Goal: Information Seeking & Learning: Learn about a topic

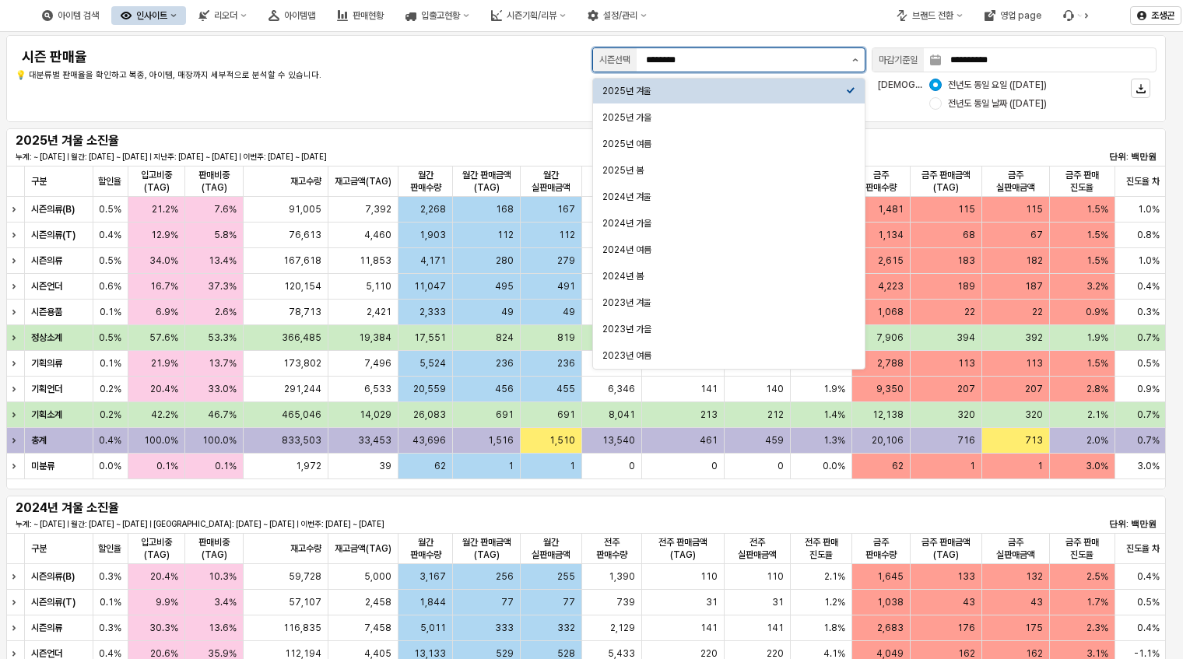
click at [859, 61] on button "제안 사항 표시" at bounding box center [855, 59] width 19 height 23
click at [621, 111] on div "2025년 가을" at bounding box center [725, 117] width 244 height 12
type input "********"
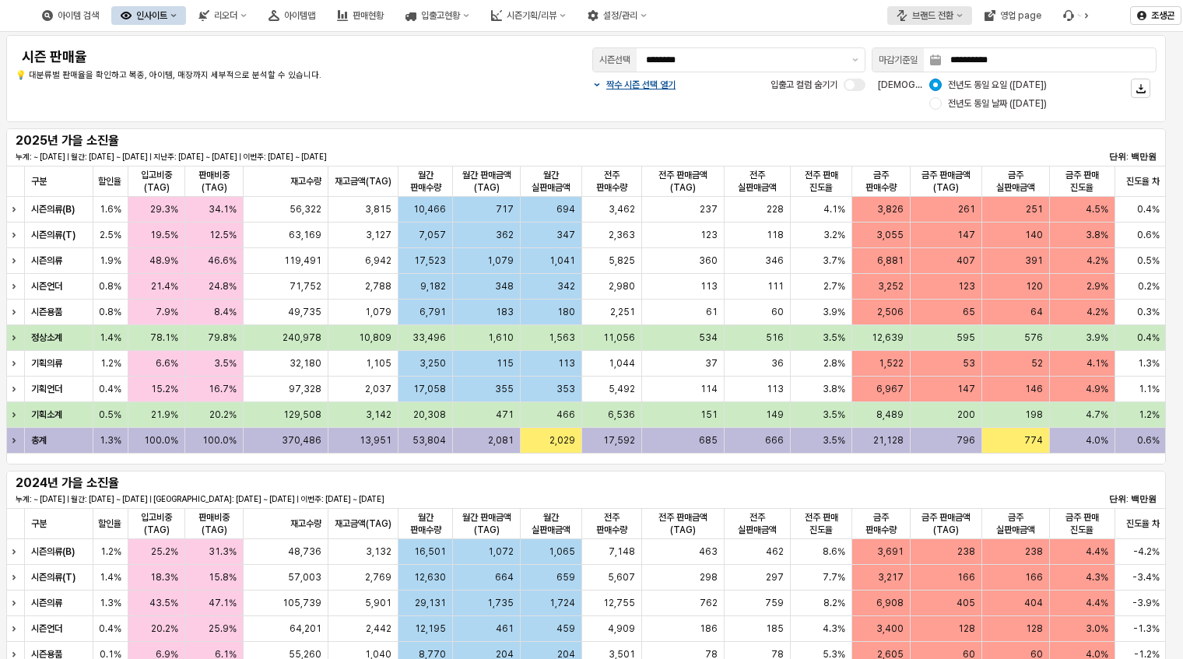
click at [958, 15] on icon "브랜드 전환" at bounding box center [959, 15] width 5 height 3
click at [911, 97] on div "디즈니" at bounding box center [945, 97] width 95 height 12
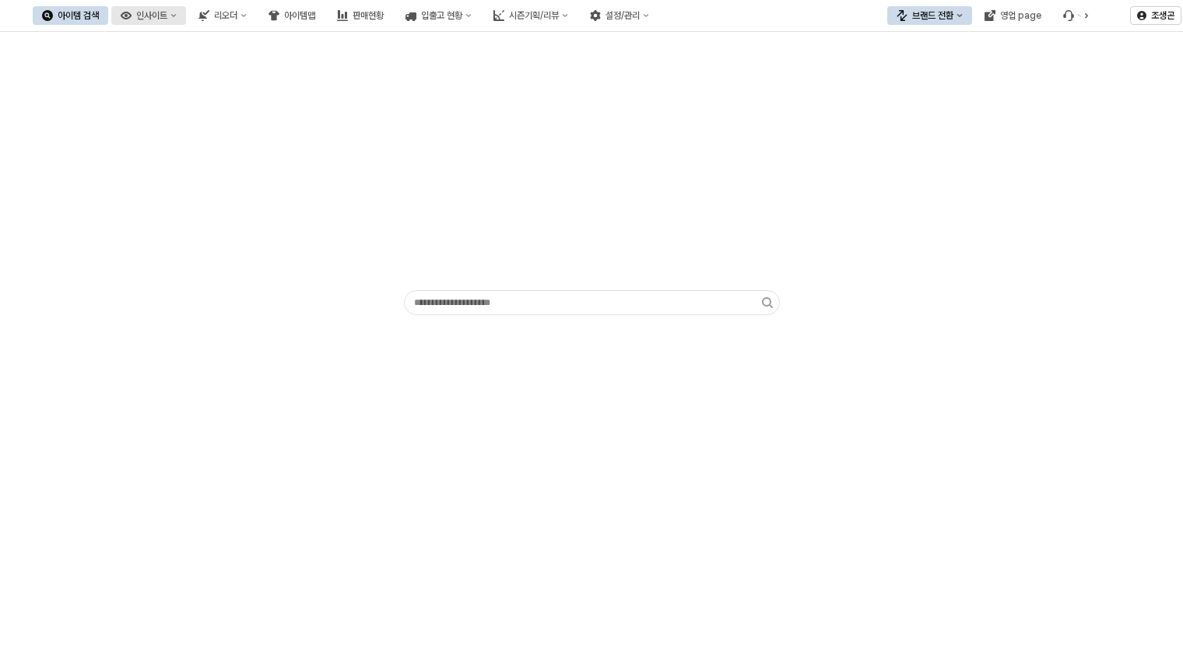
click at [167, 16] on div "인사이트" at bounding box center [151, 15] width 31 height 11
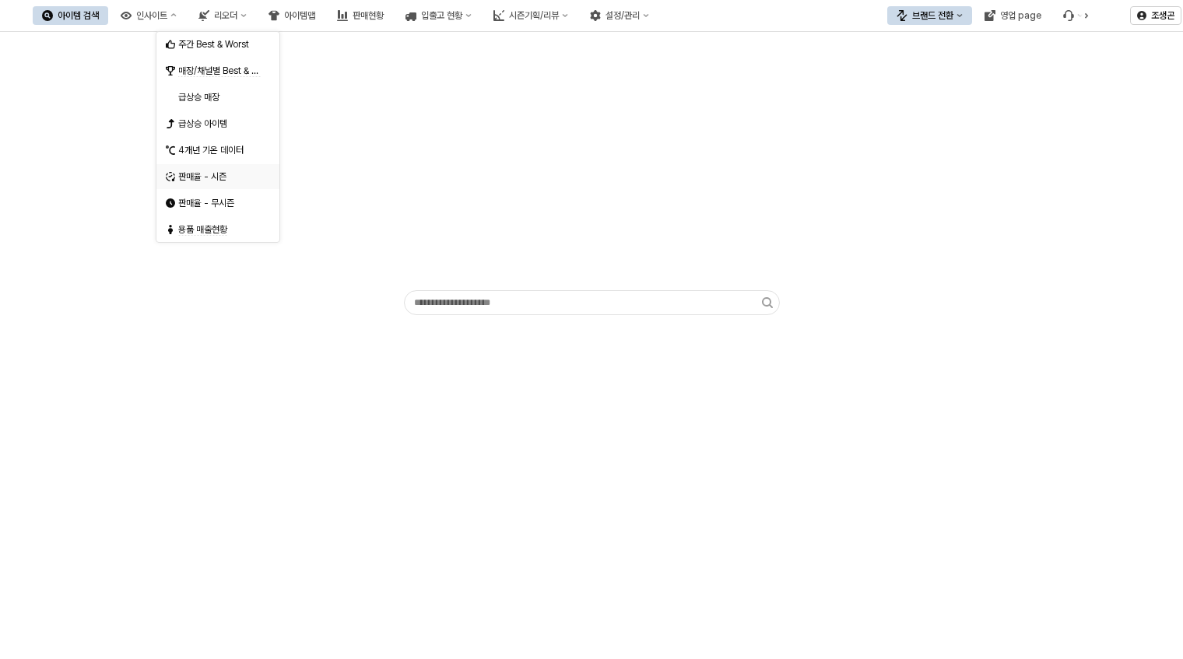
click at [194, 170] on div "판매율 - 시즌" at bounding box center [219, 176] width 83 height 12
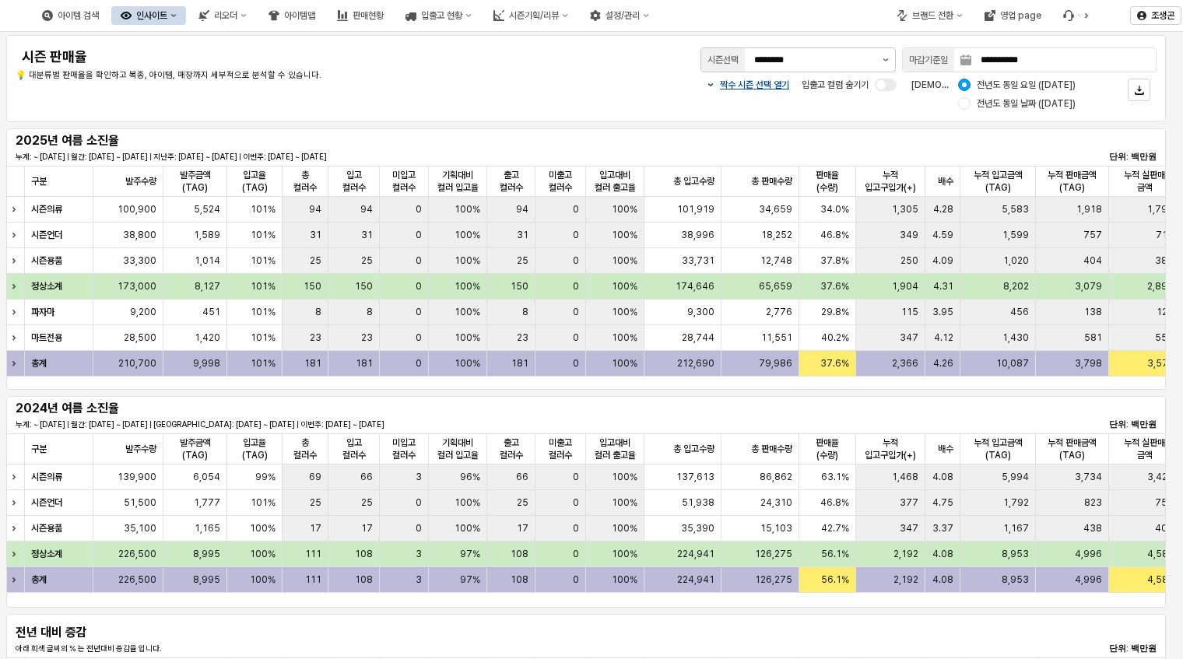
click at [897, 61] on div "시즌선택 ********" at bounding box center [798, 59] width 208 height 31
click at [883, 61] on icon "제안 사항 표시" at bounding box center [886, 59] width 6 height 3
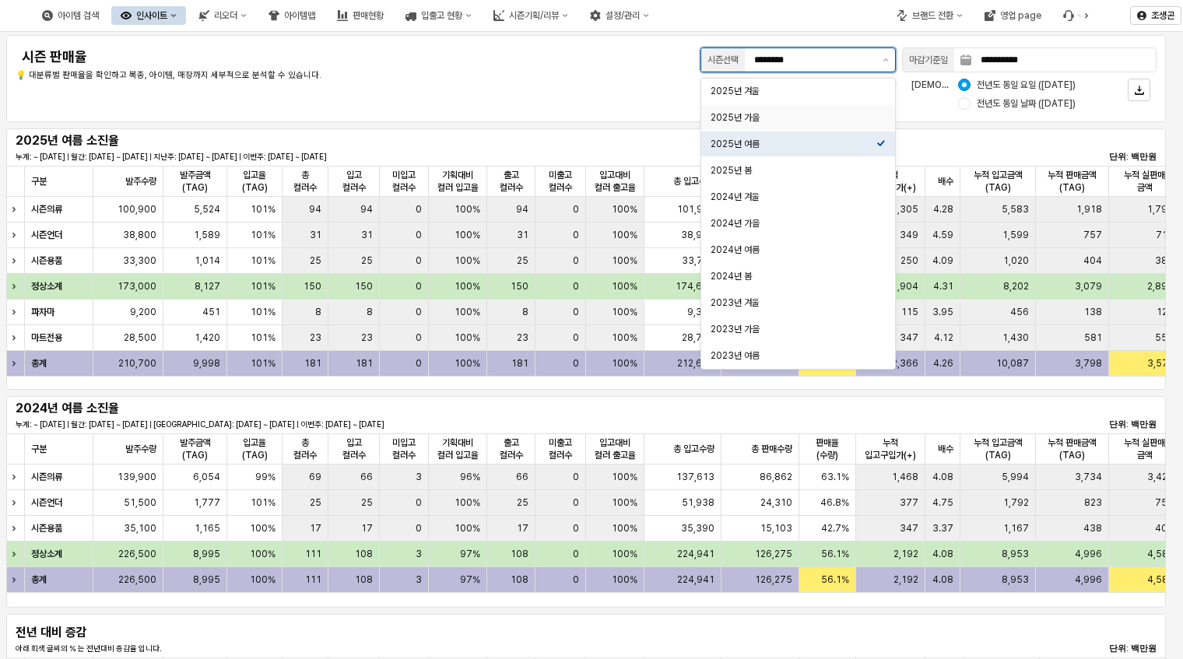
click at [735, 117] on div "2025년 가을" at bounding box center [794, 117] width 166 height 12
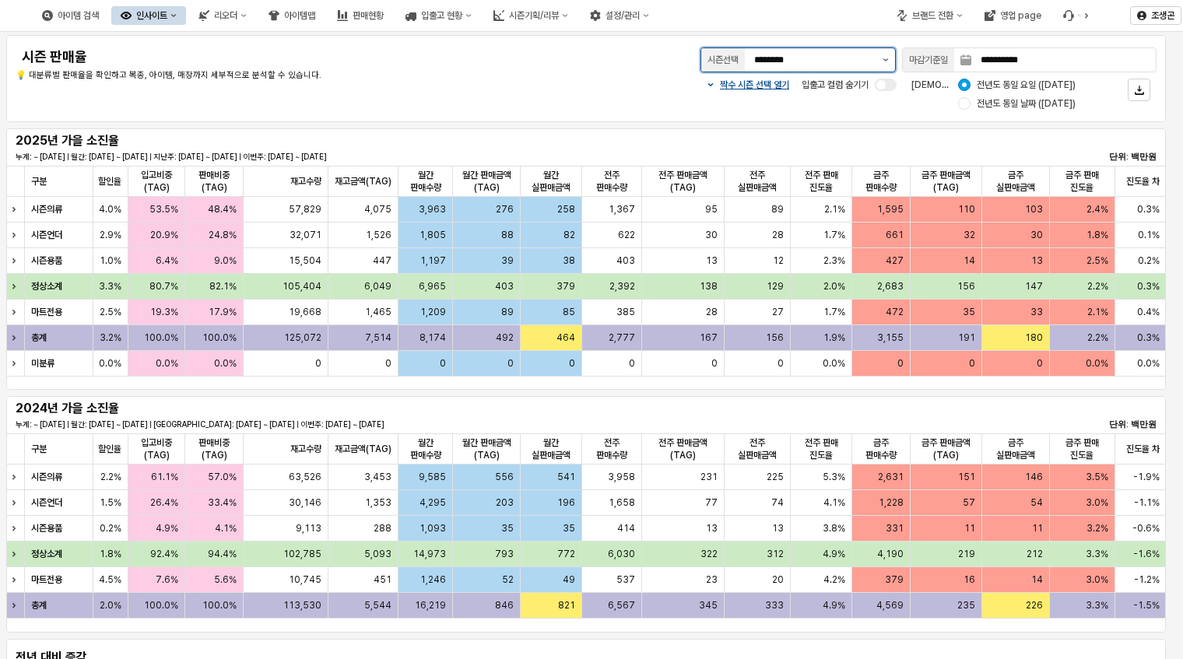
click at [887, 59] on icon "제안 사항 표시" at bounding box center [886, 59] width 6 height 3
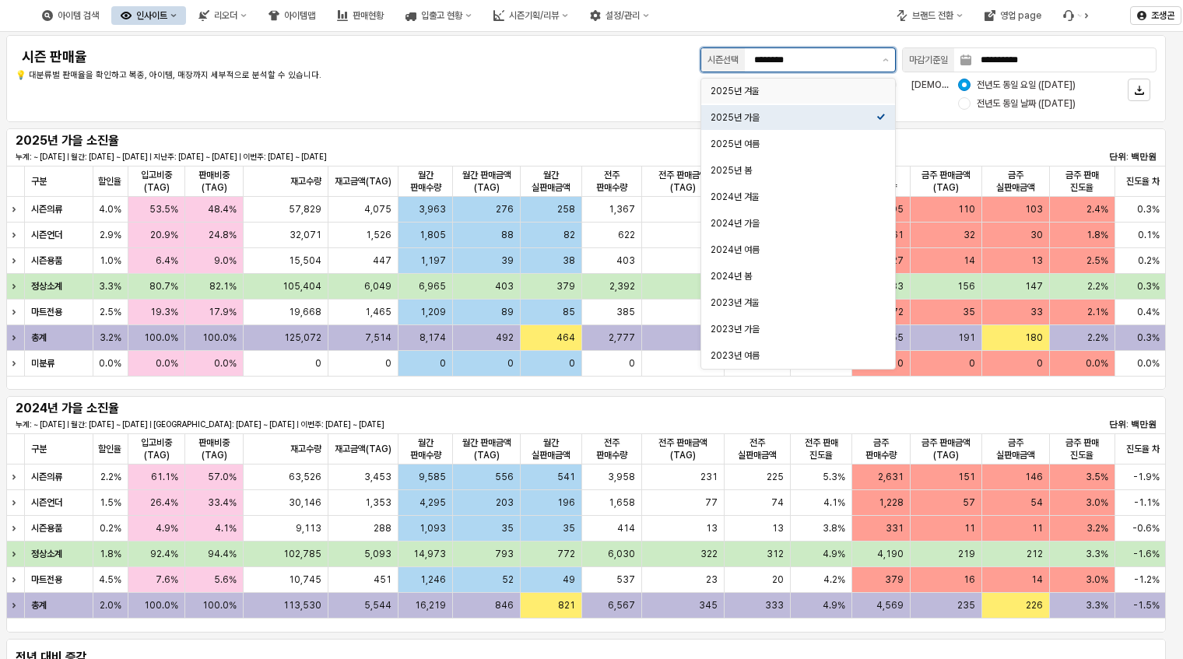
click at [733, 93] on div "2025년 겨울" at bounding box center [794, 91] width 166 height 12
type input "********"
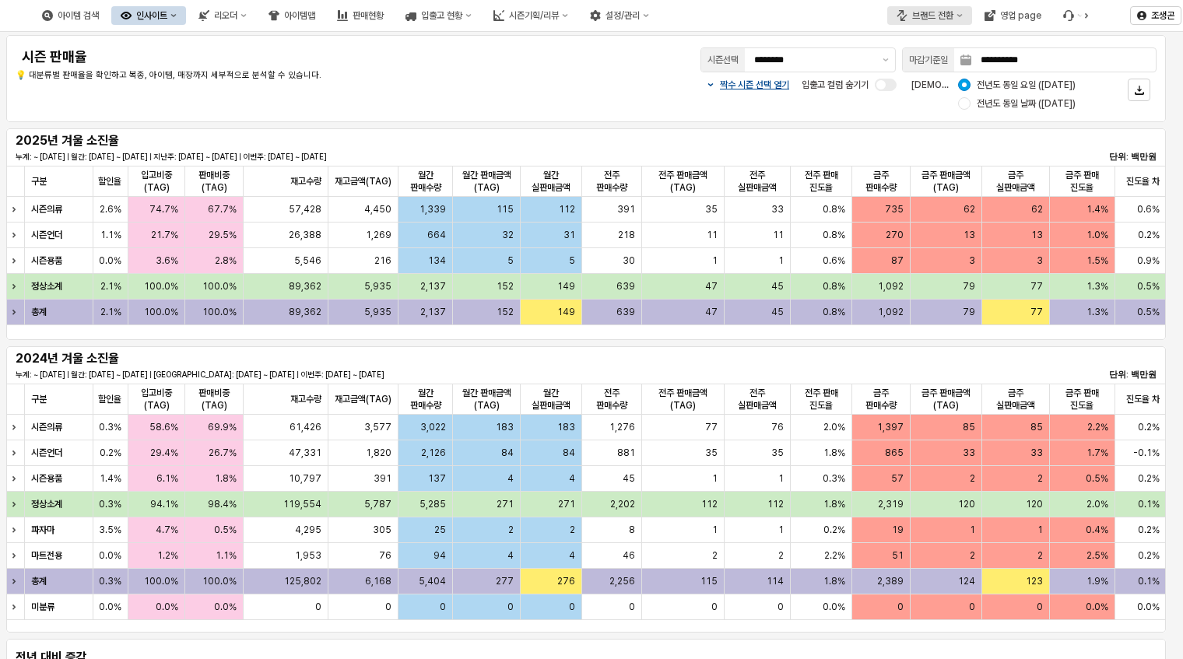
click at [943, 15] on div "브랜드 전환" at bounding box center [932, 15] width 41 height 11
click at [910, 44] on div "아가방" at bounding box center [945, 44] width 95 height 12
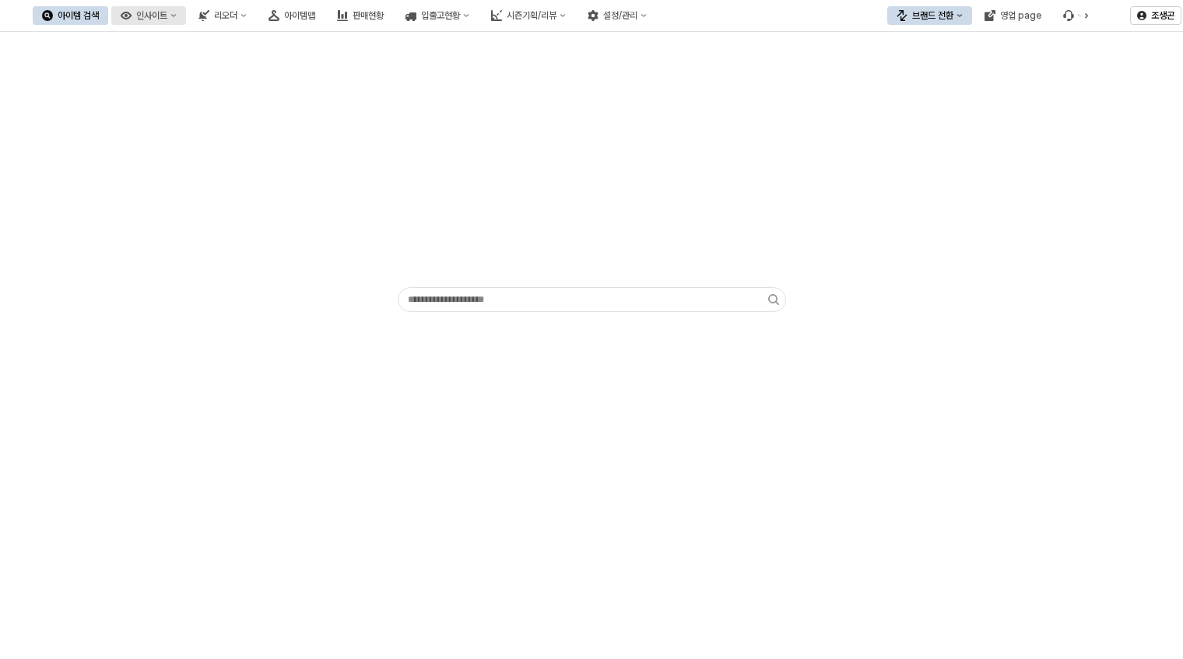
click at [167, 12] on div "인사이트" at bounding box center [151, 15] width 31 height 11
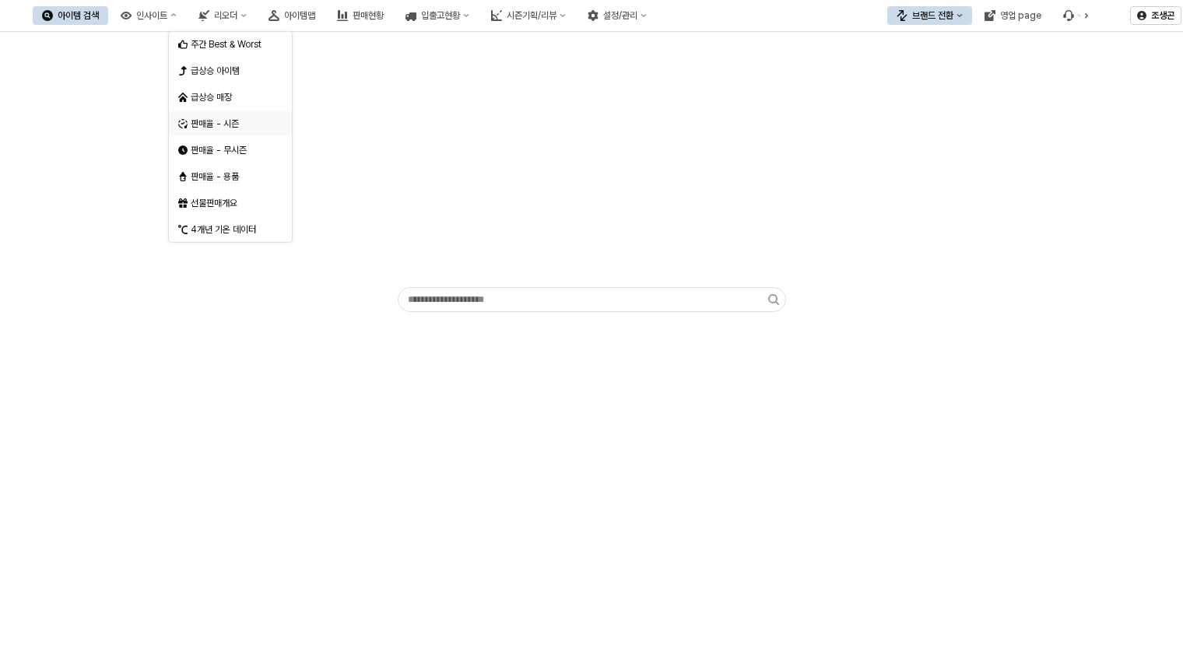
click at [203, 118] on div "판매율 - 시즌" at bounding box center [232, 124] width 83 height 12
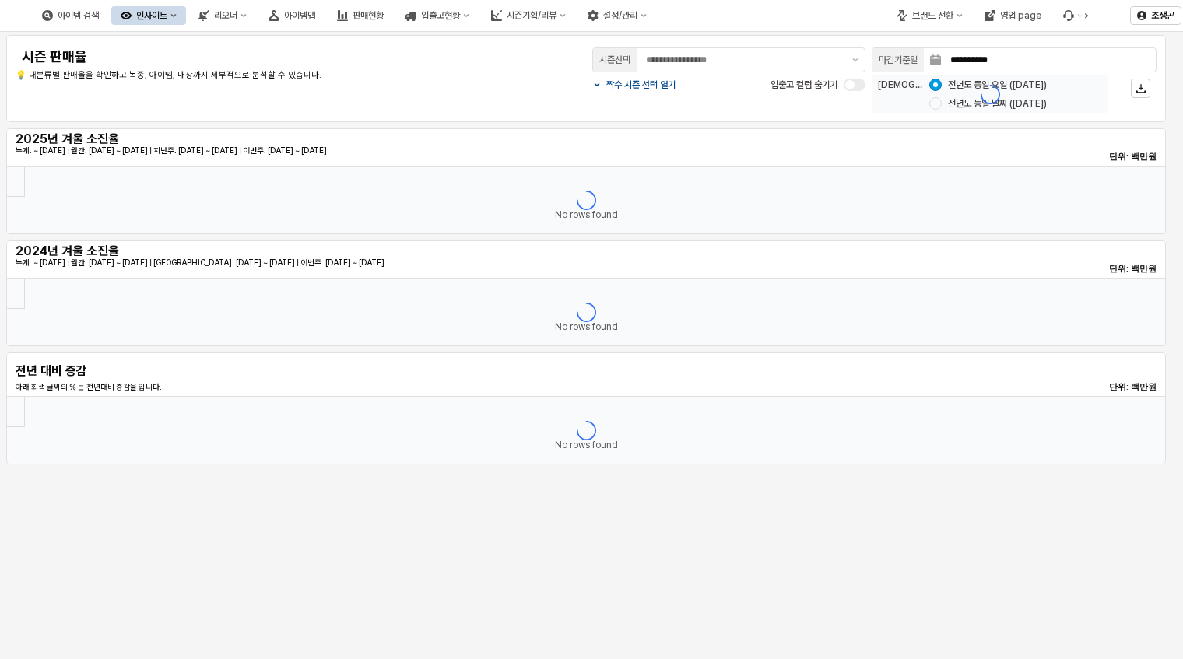
type input "********"
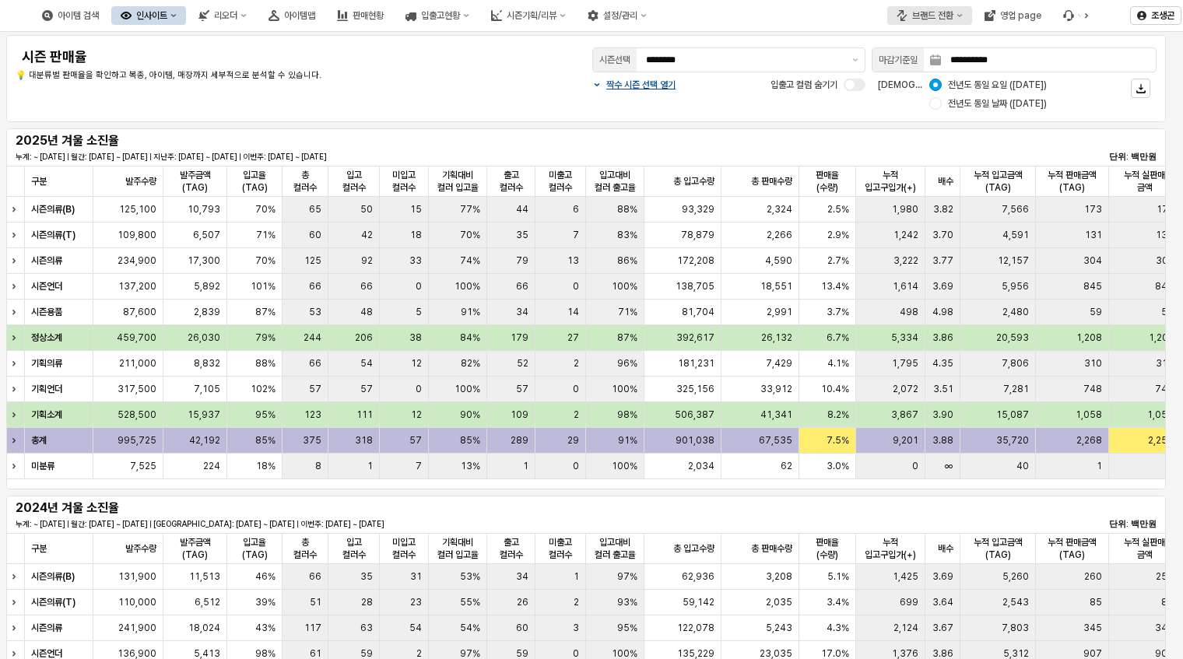
click at [927, 12] on div "브랜드 전환" at bounding box center [932, 15] width 41 height 11
click at [911, 99] on div "디즈니" at bounding box center [945, 97] width 95 height 12
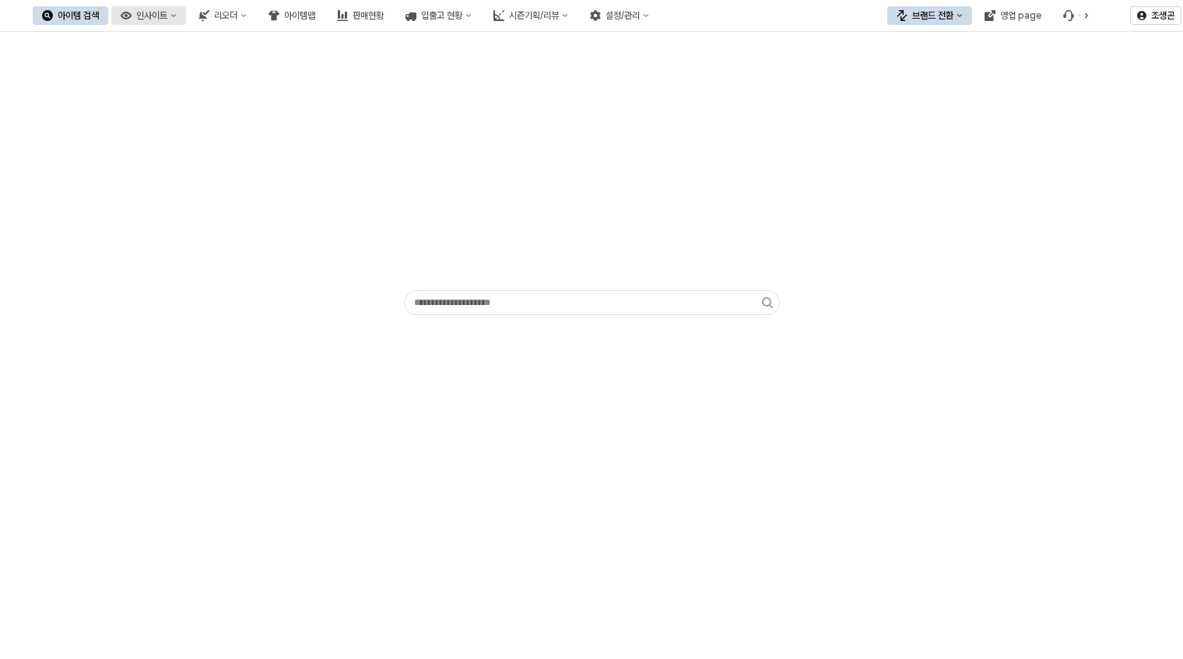
click at [167, 16] on div "인사이트" at bounding box center [151, 15] width 31 height 11
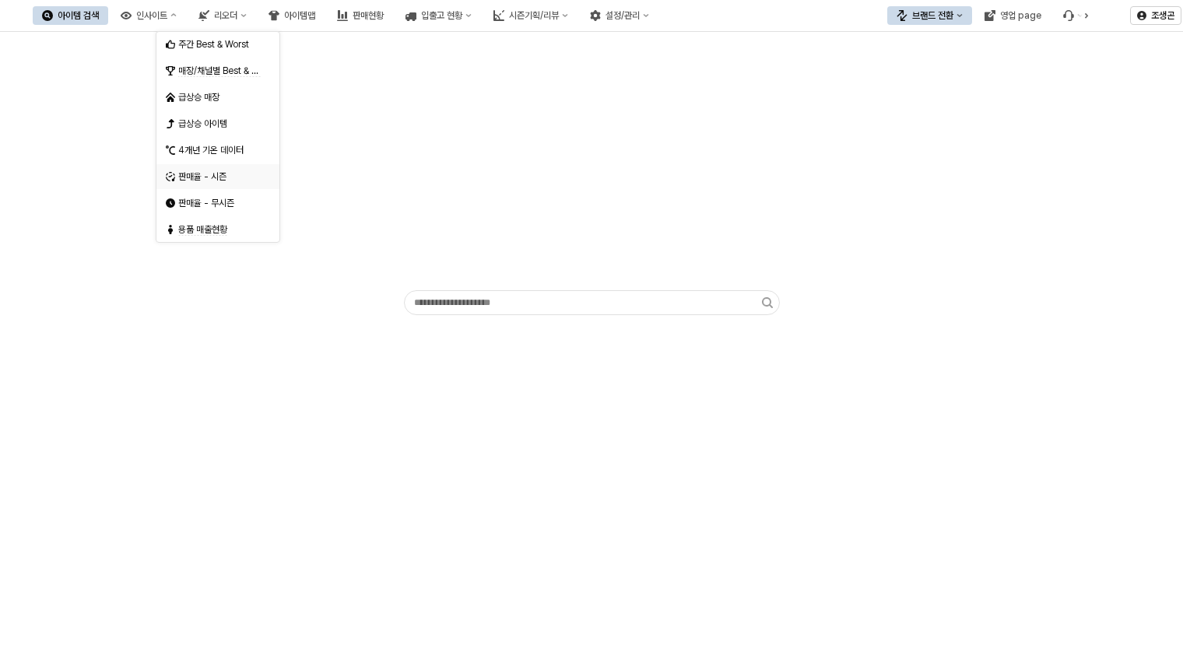
click at [196, 170] on div "판매율 - 시즌" at bounding box center [219, 176] width 83 height 12
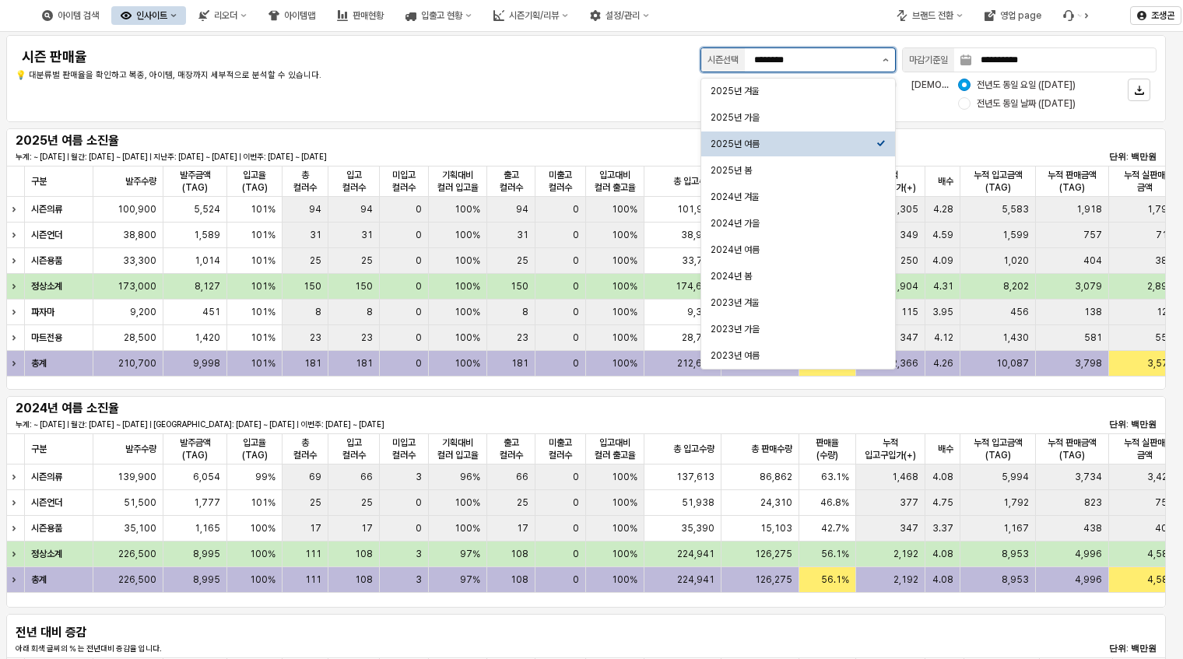
click at [887, 60] on icon "제안 사항 표시" at bounding box center [886, 59] width 5 height 3
click at [740, 116] on div "2025년 가을" at bounding box center [794, 117] width 166 height 12
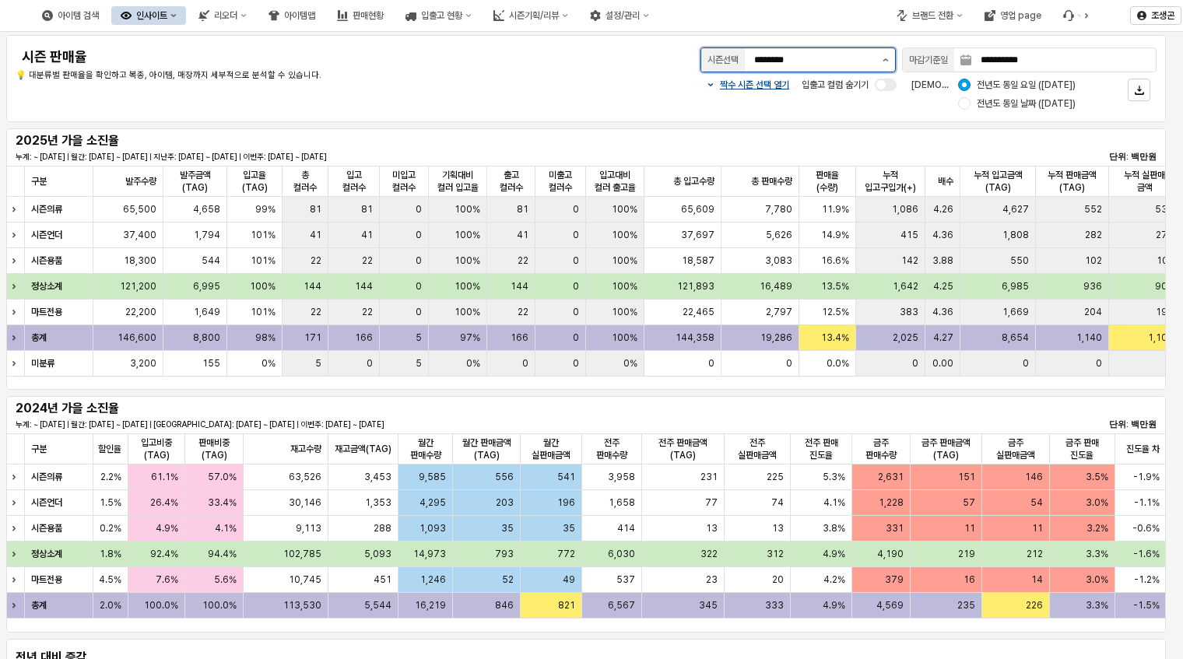
click at [881, 57] on button "제안 사항 표시" at bounding box center [886, 59] width 19 height 23
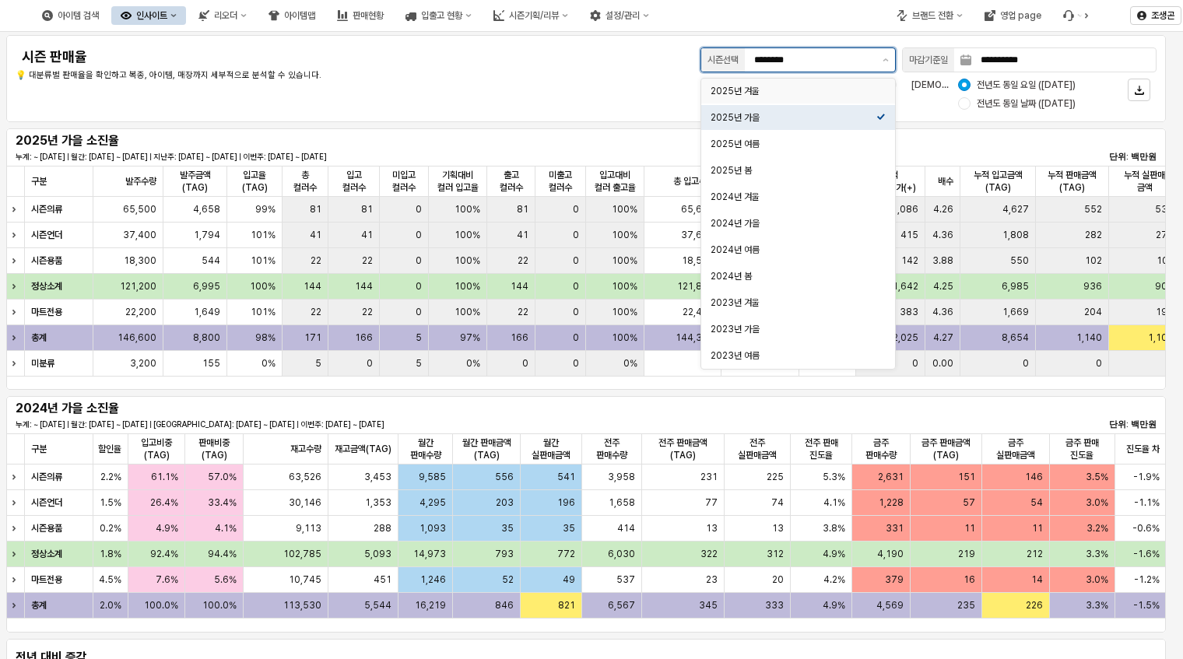
click at [735, 90] on div "2025년 겨울" at bounding box center [794, 91] width 166 height 12
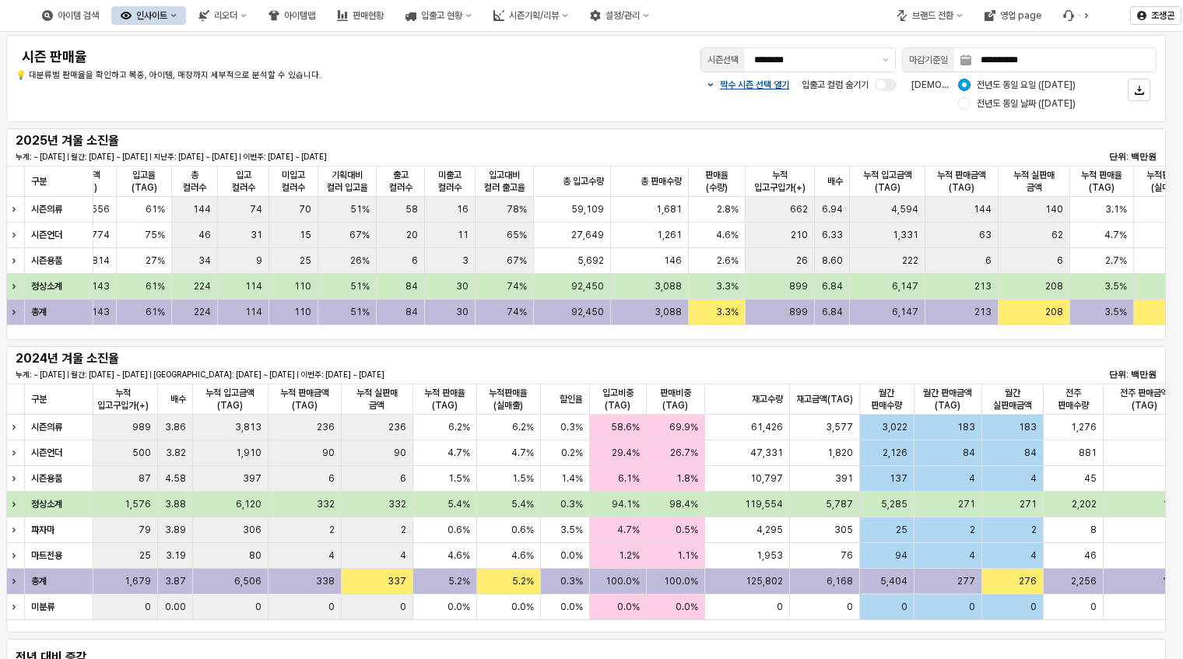
scroll to position [0, 355]
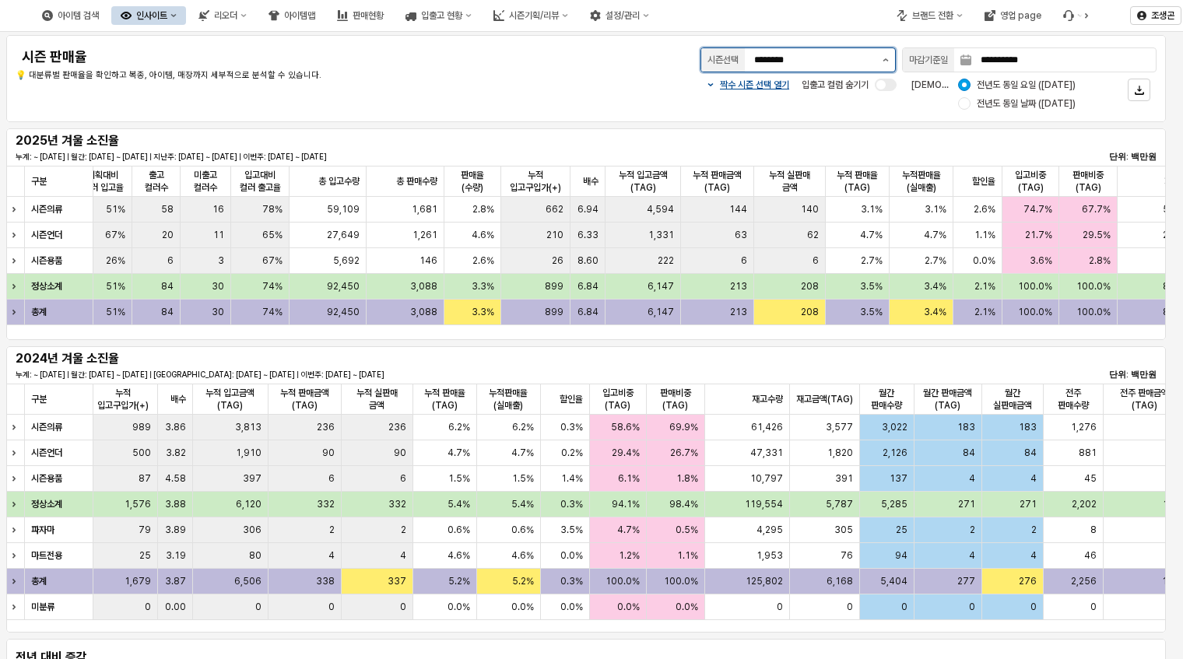
click at [880, 55] on button "제안 사항 표시" at bounding box center [886, 59] width 19 height 23
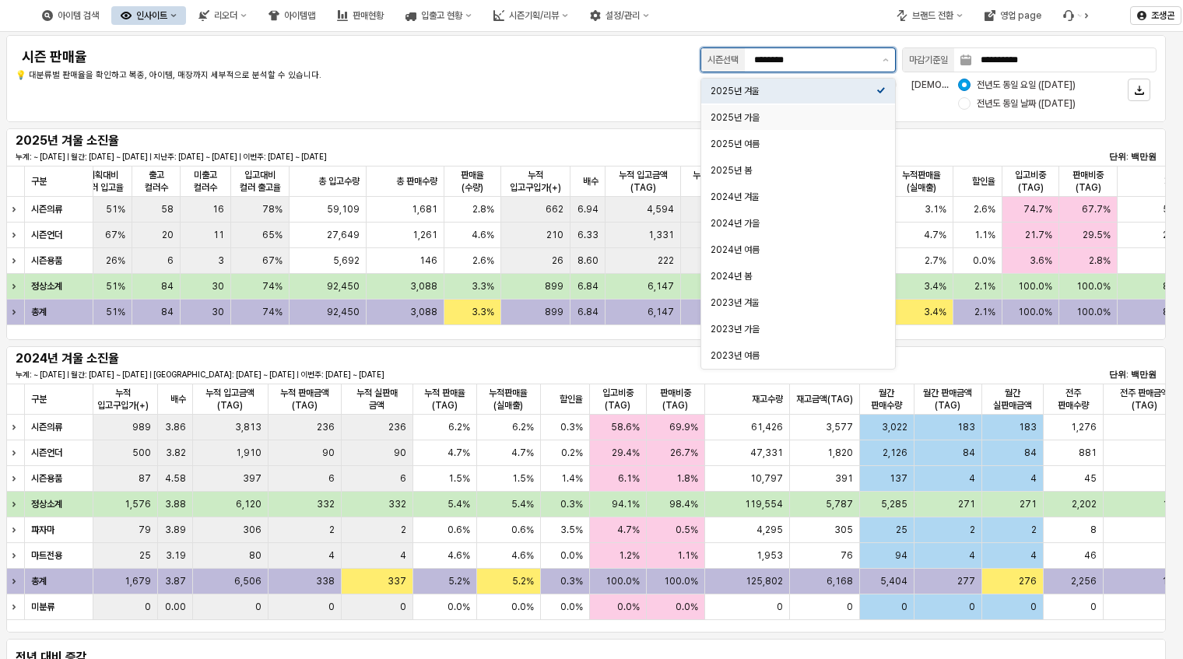
click at [736, 119] on div "2025년 가을" at bounding box center [794, 117] width 166 height 12
type input "********"
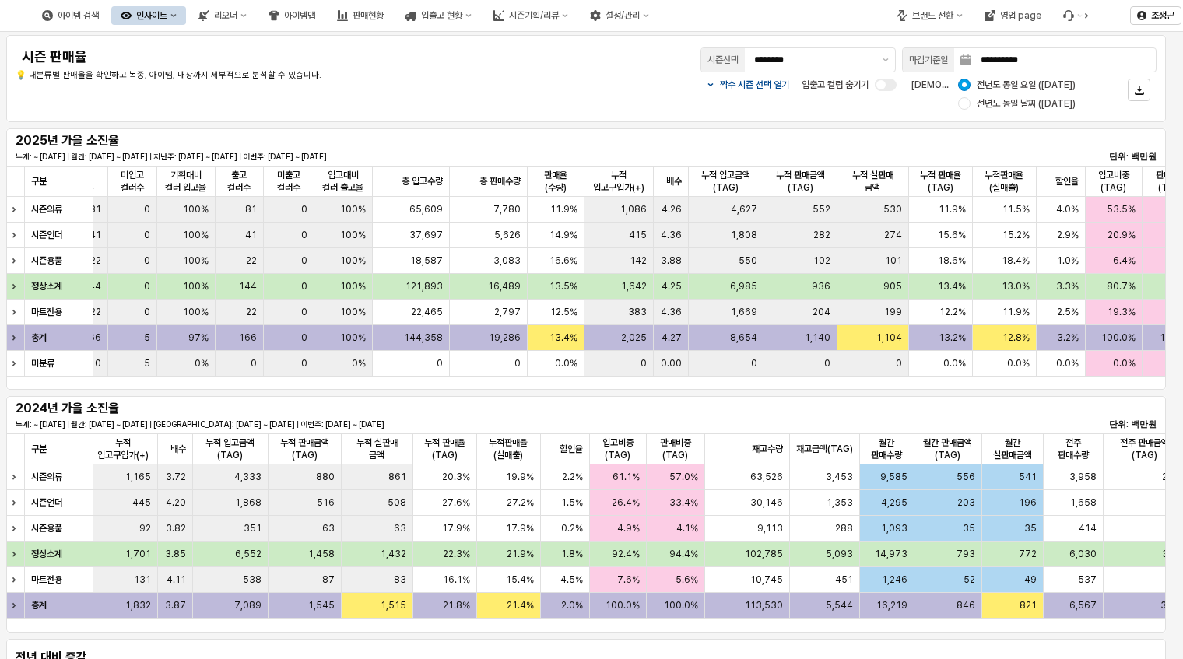
scroll to position [0, 457]
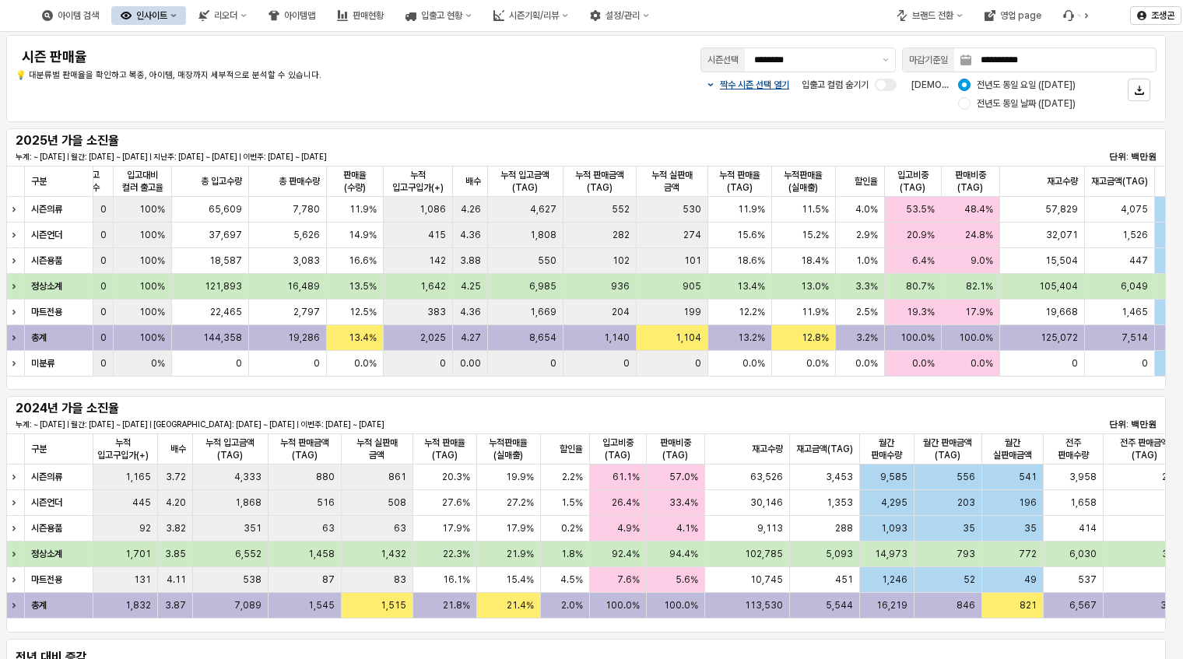
scroll to position [0, 514]
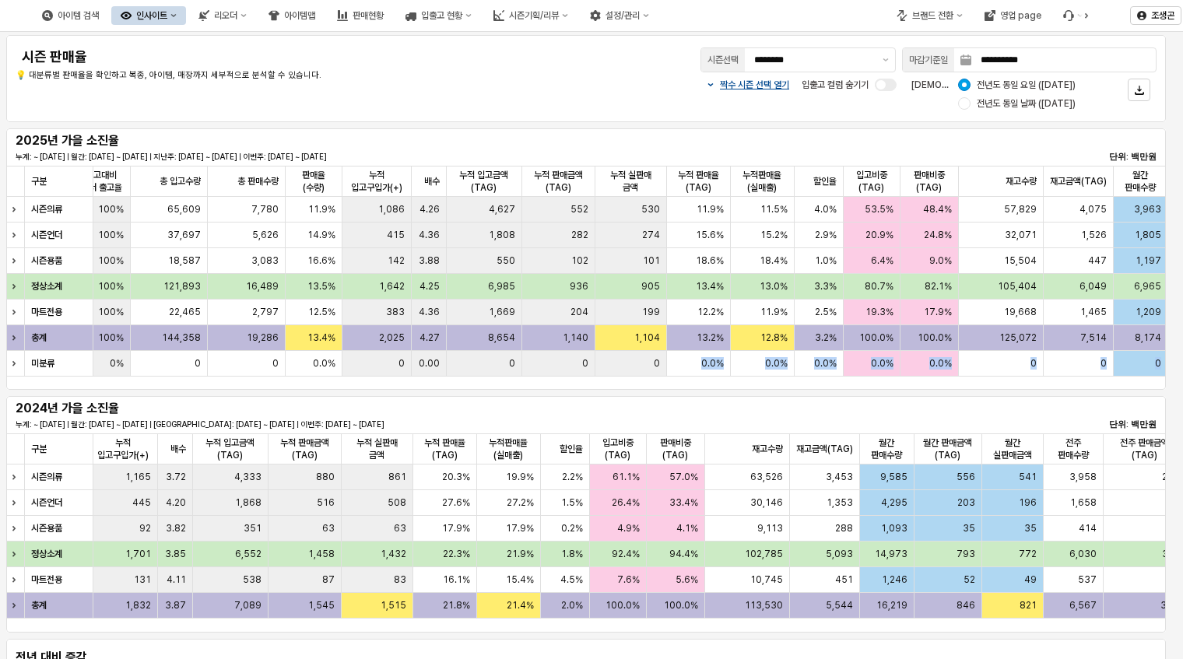
drag, startPoint x: 666, startPoint y: 388, endPoint x: 794, endPoint y: 395, distance: 127.8
click at [794, 395] on div "**********" at bounding box center [591, 514] width 1183 height 965
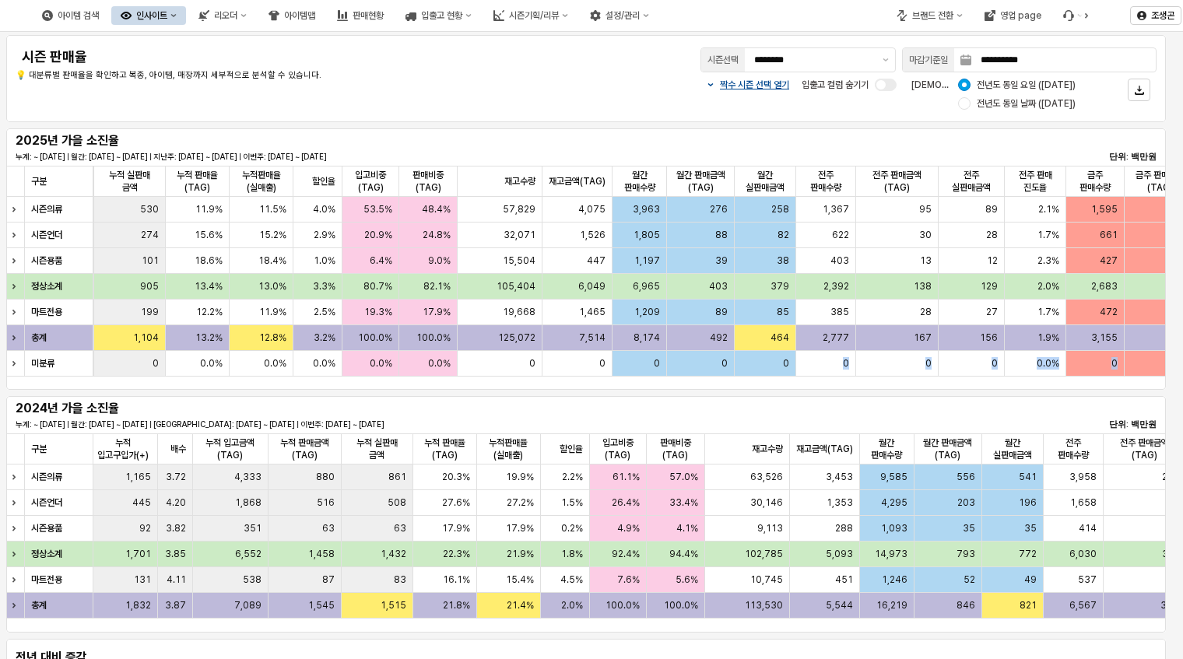
scroll to position [0, 1214]
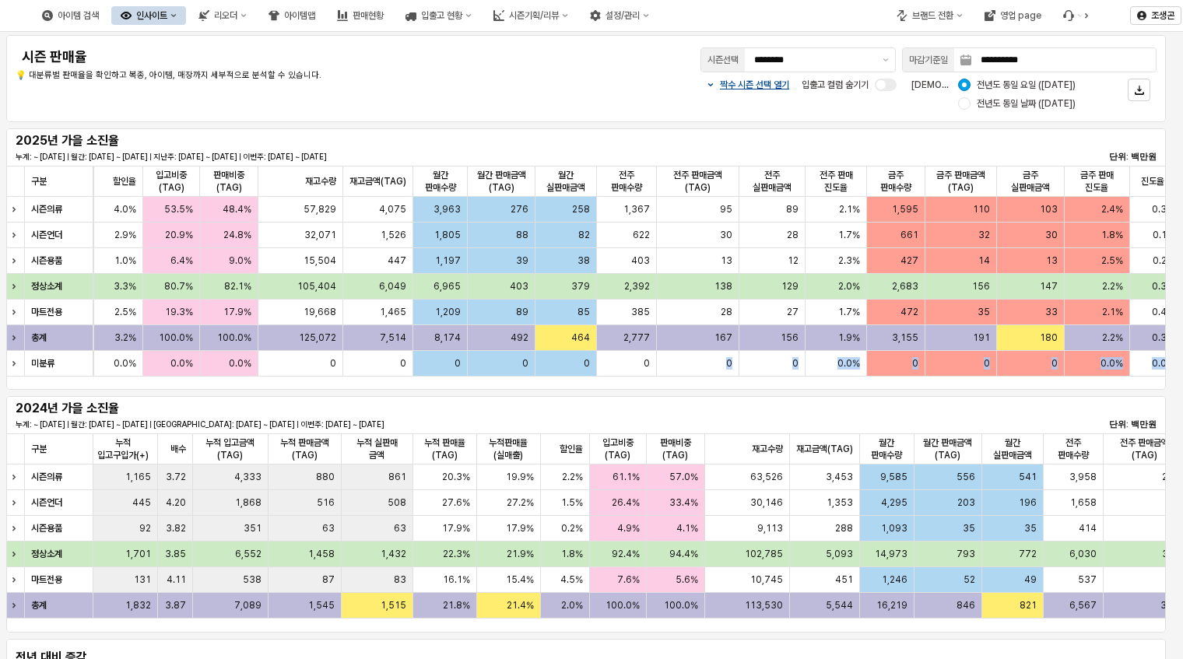
click at [1007, 405] on div "2024년 가을 소진율 누계: ~ [DATE] | 월간: [DATE] ~ [DATE] | [GEOGRAPHIC_DATA]: [DATE] ~ […" at bounding box center [586, 414] width 1141 height 31
click at [966, 16] on button "브랜드 전환" at bounding box center [929, 15] width 85 height 19
click at [906, 40] on div "아가방" at bounding box center [945, 44] width 95 height 12
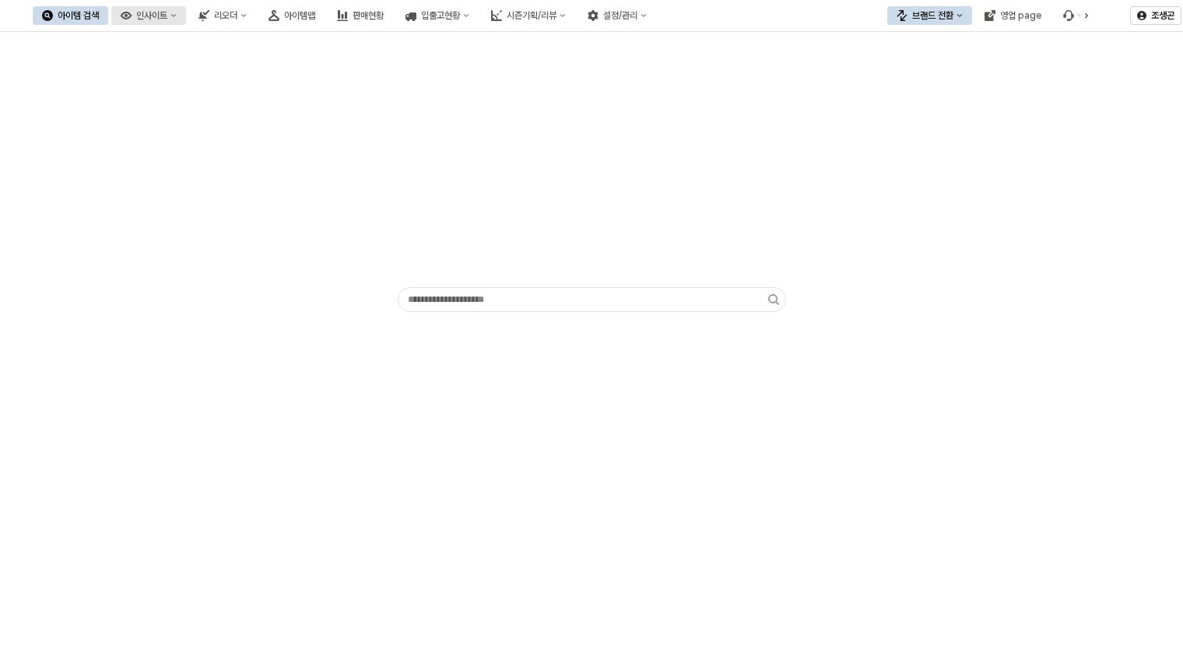
click at [186, 8] on button "인사이트" at bounding box center [148, 15] width 75 height 19
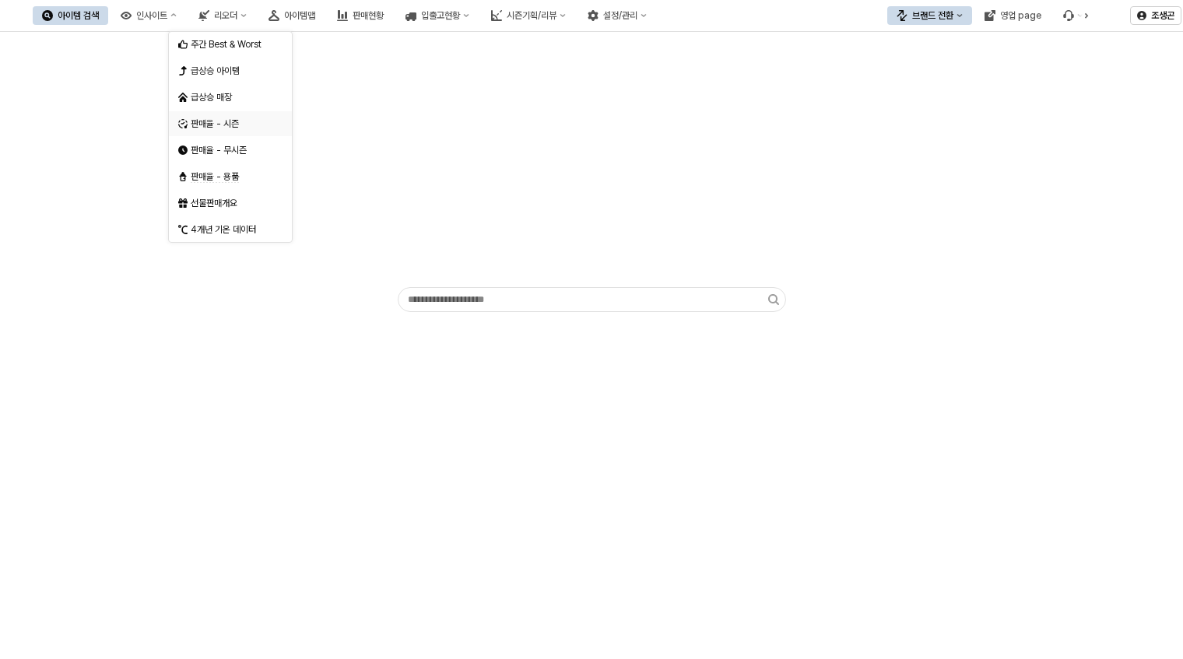
click at [210, 120] on div "판매율 - 시즌" at bounding box center [232, 124] width 83 height 12
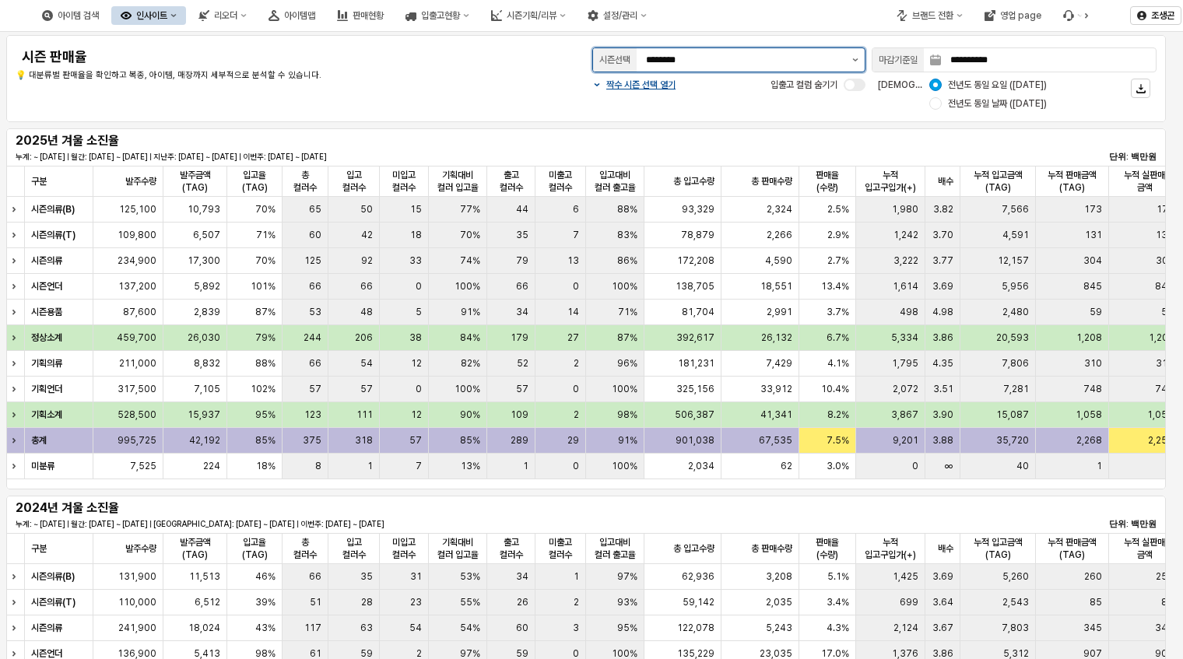
click at [852, 57] on button "제안 사항 표시" at bounding box center [855, 59] width 19 height 23
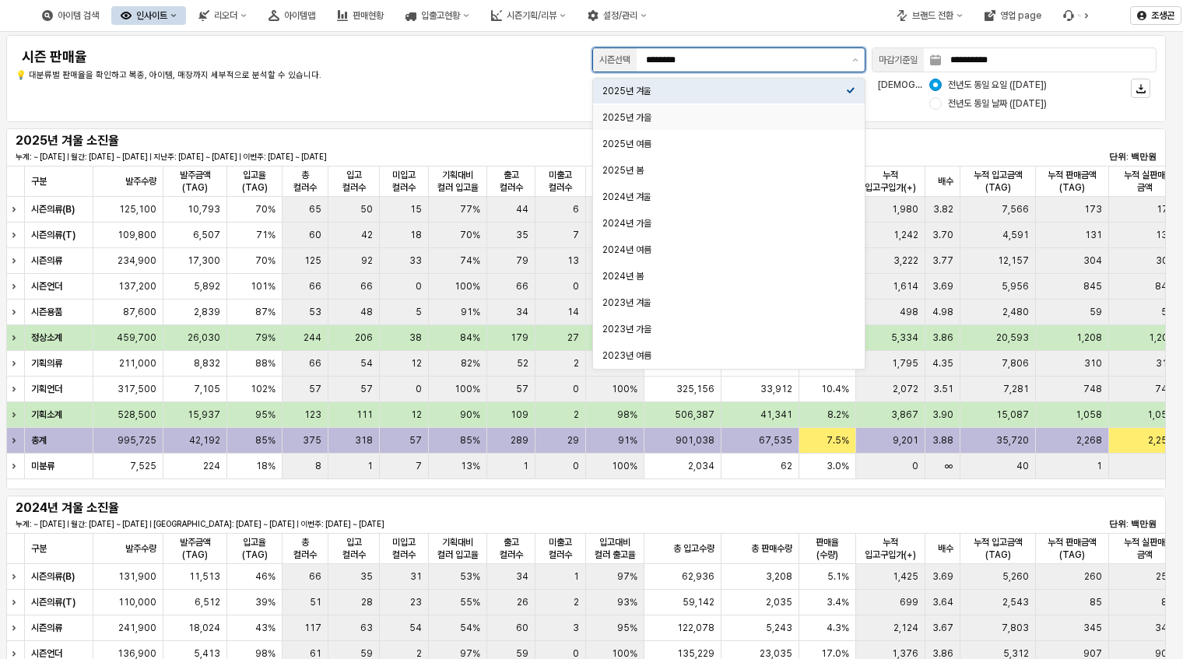
click at [629, 118] on div "2025년 가을" at bounding box center [725, 117] width 244 height 12
type input "********"
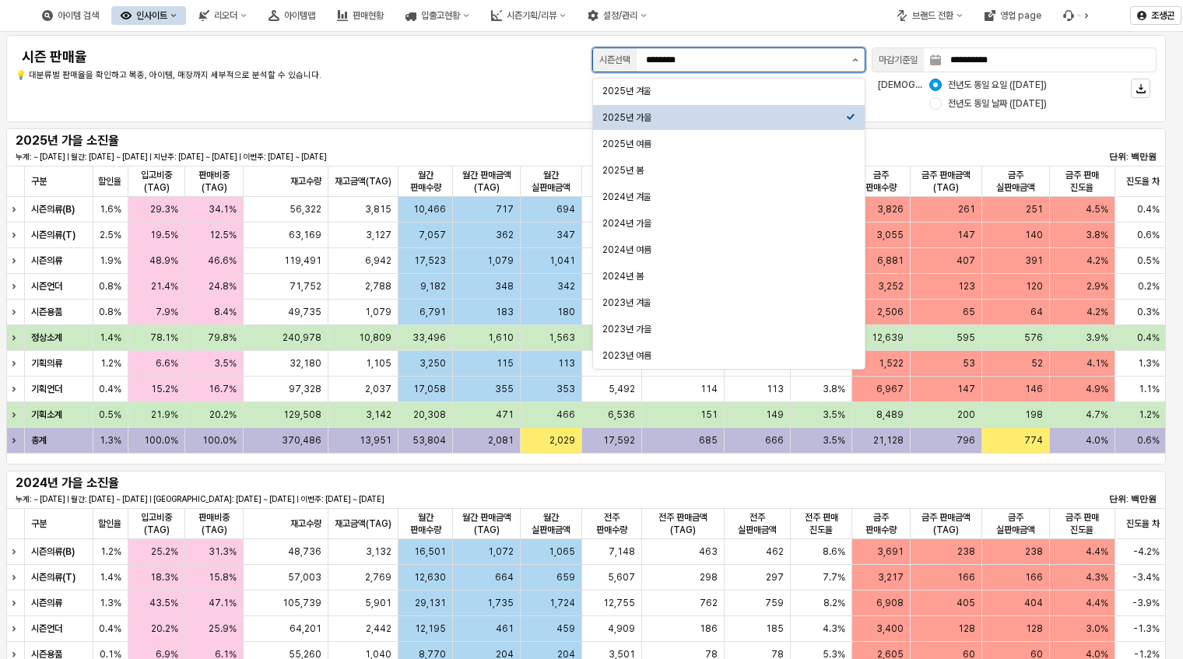
click at [852, 61] on icon "제안 사항 표시" at bounding box center [855, 59] width 6 height 3
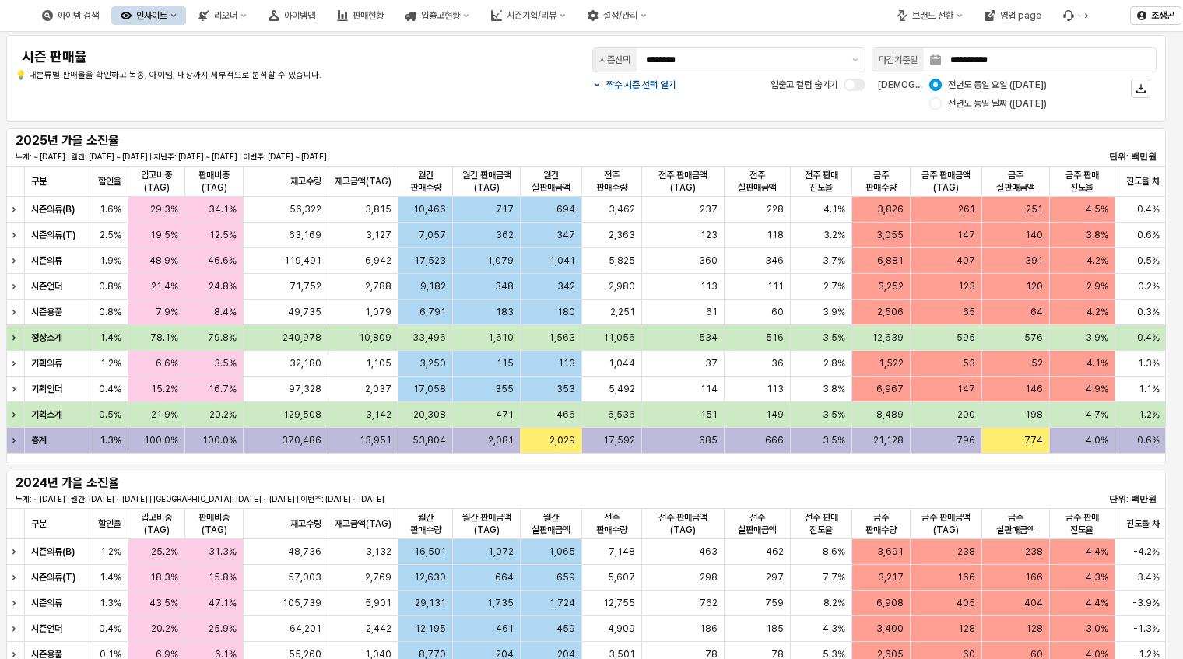
click at [463, 79] on p "💡 대분류별 판매율을 확인하고 복종, 아이템, 매장까지 세부적으로 분석할 수 있습니다." at bounding box center [254, 75] width 476 height 13
click at [936, 13] on div "브랜드 전환" at bounding box center [932, 15] width 41 height 11
click at [901, 92] on div "디즈니" at bounding box center [945, 97] width 95 height 12
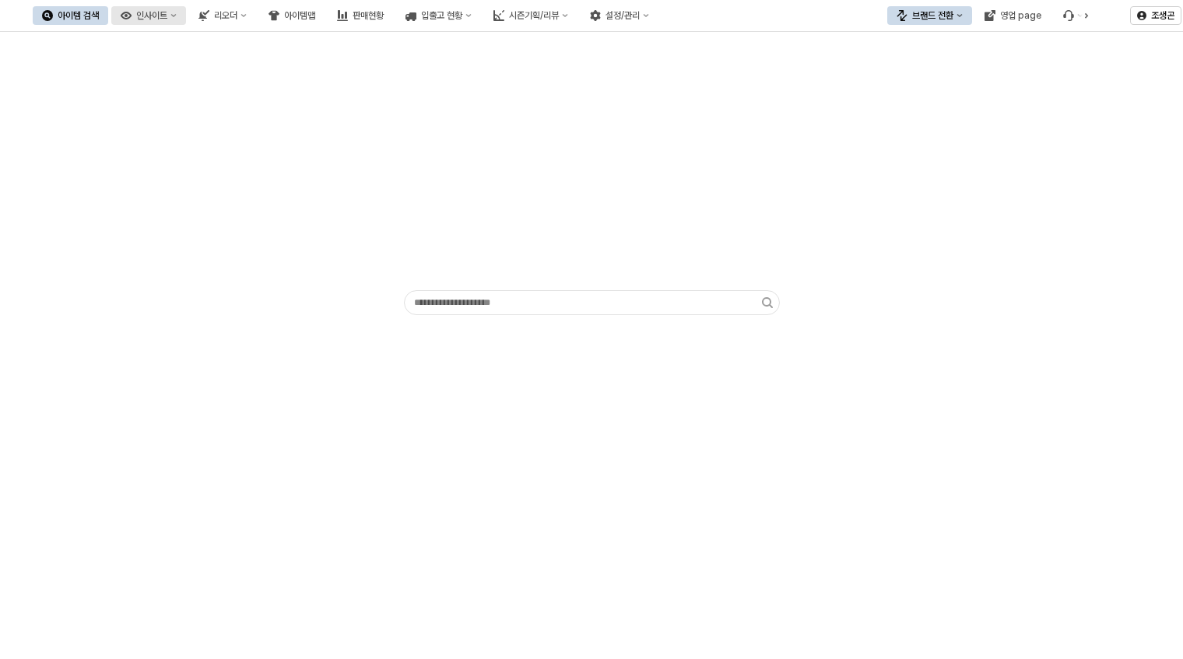
click at [167, 17] on div "인사이트" at bounding box center [151, 15] width 31 height 11
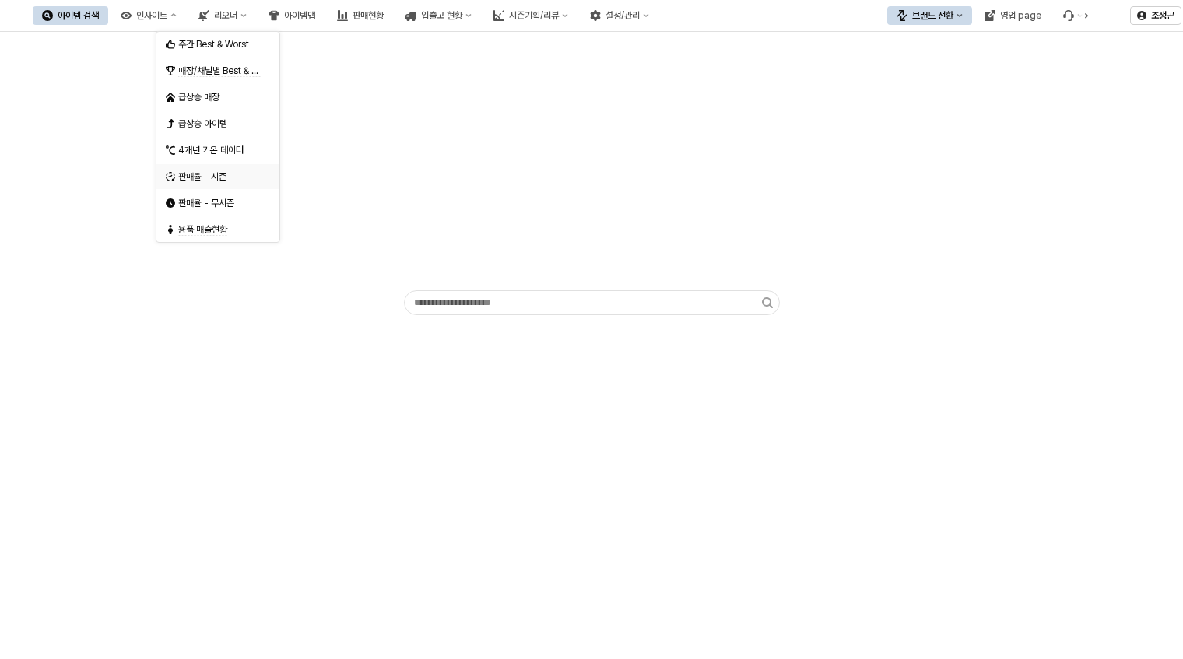
click at [197, 179] on div "판매율 - 시즌" at bounding box center [219, 176] width 83 height 12
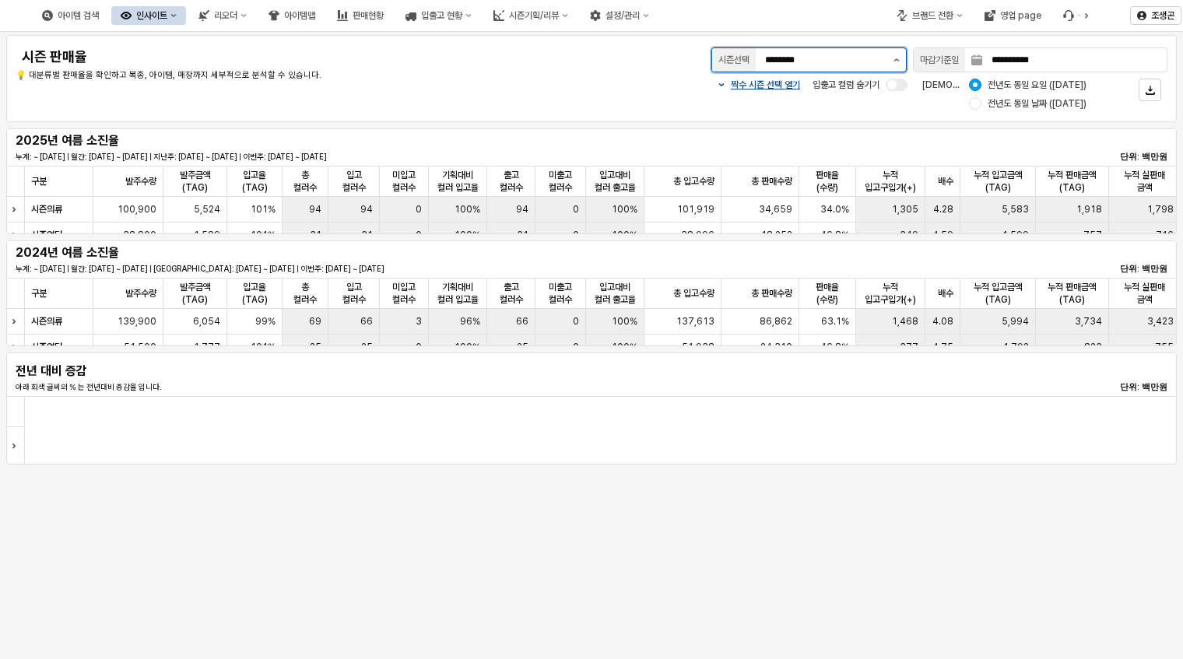
click at [894, 59] on icon "제안 사항 표시" at bounding box center [897, 59] width 6 height 3
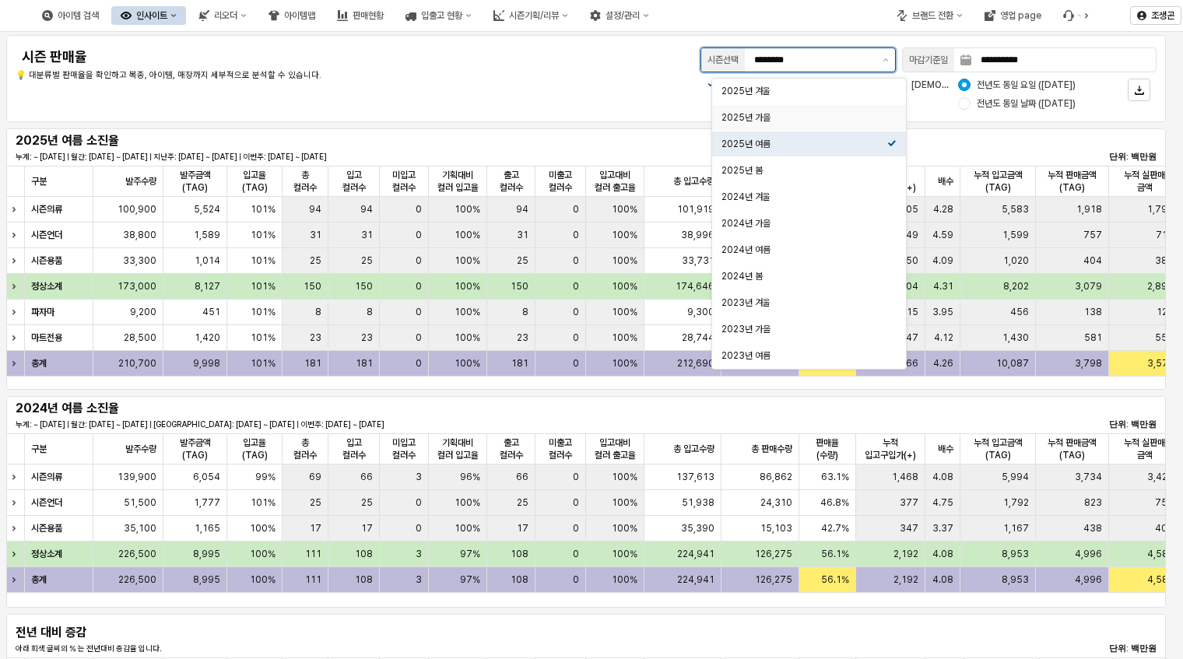
click at [745, 119] on div "2025년 가을" at bounding box center [805, 117] width 166 height 12
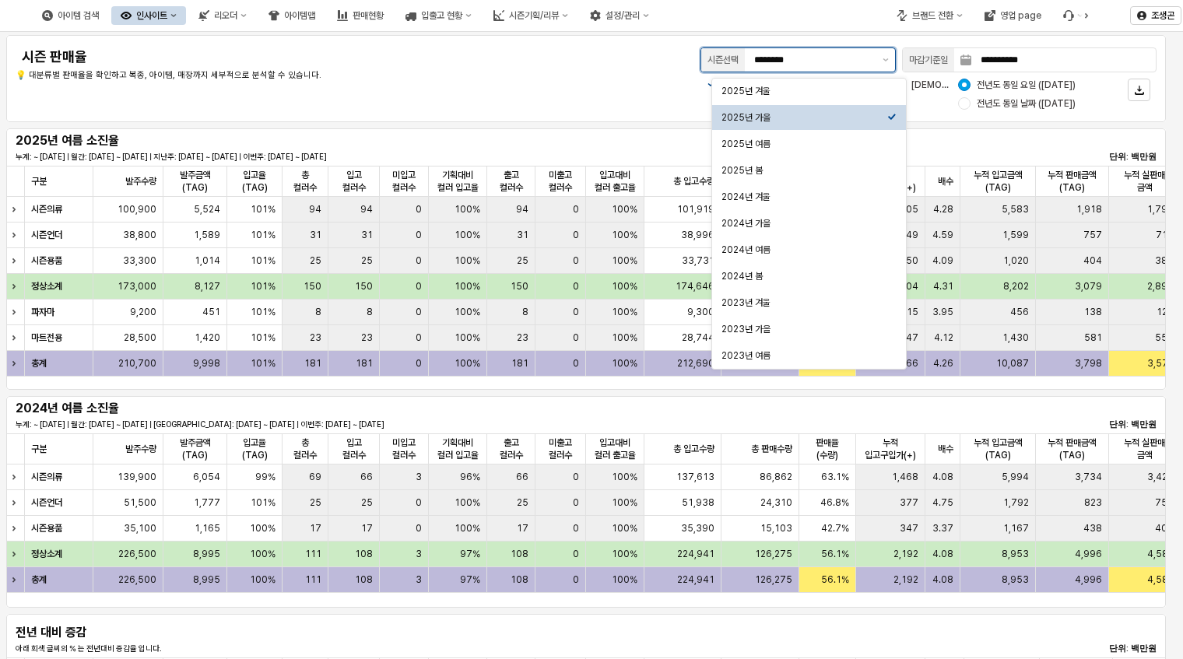
type input "********"
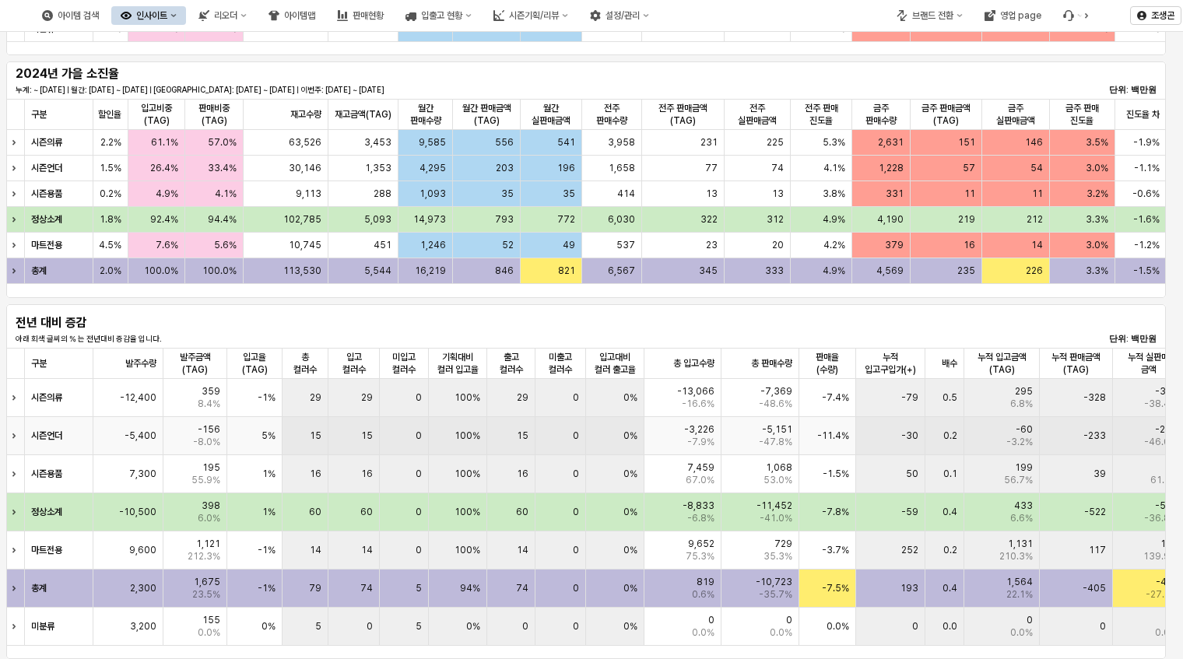
scroll to position [384, 0]
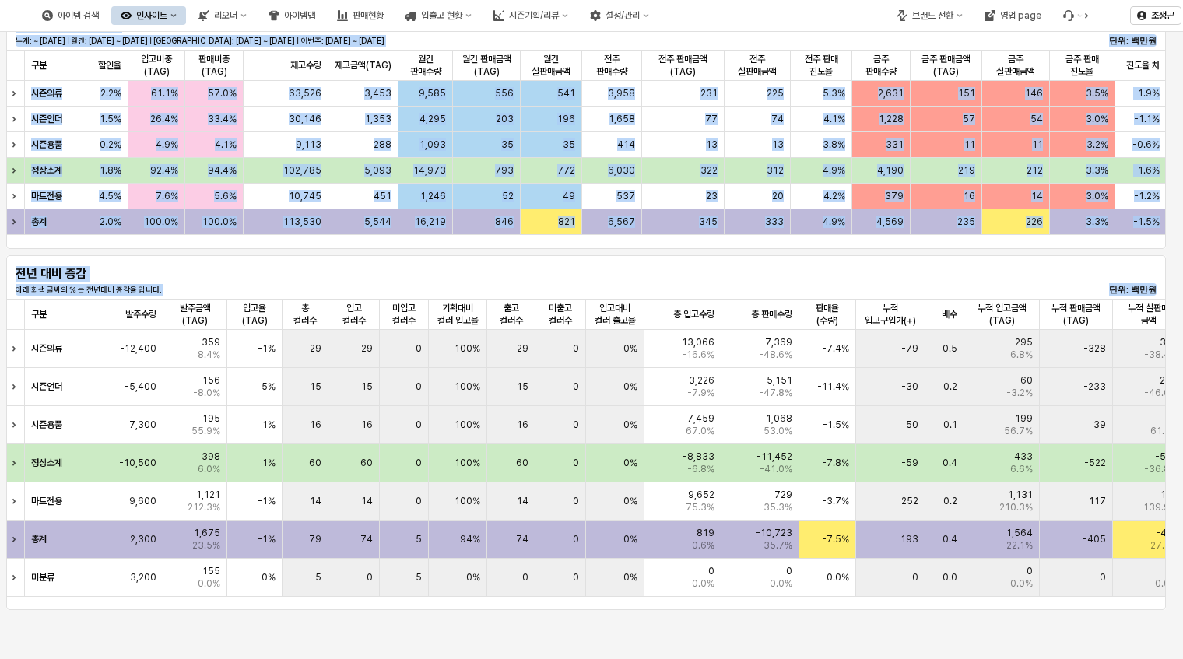
drag, startPoint x: 329, startPoint y: 610, endPoint x: 1007, endPoint y: 608, distance: 678.0
click at [1147, 610] on div "전년 대비 증감 아래 회색 글씨의 % 는 전년대비 증감율 입니다. 단위: 백만원 구분 구분 발주수량 발주수량 발주금액(TAG) 발주금액(TAG…" at bounding box center [586, 432] width 1172 height 361
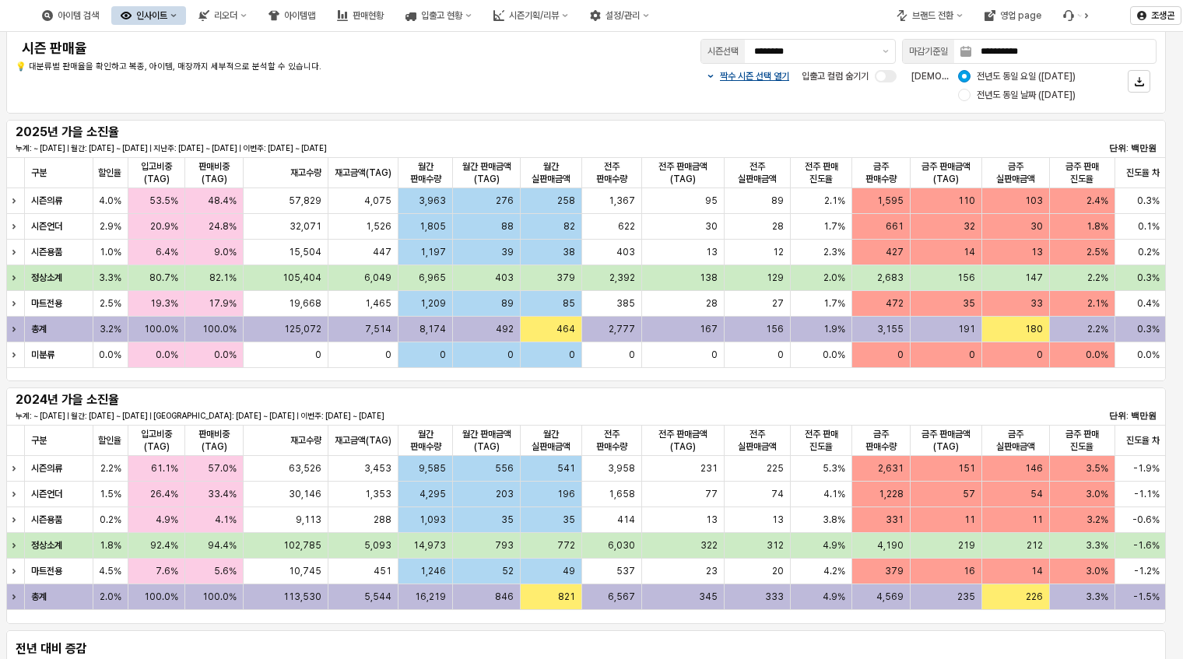
scroll to position [0, 0]
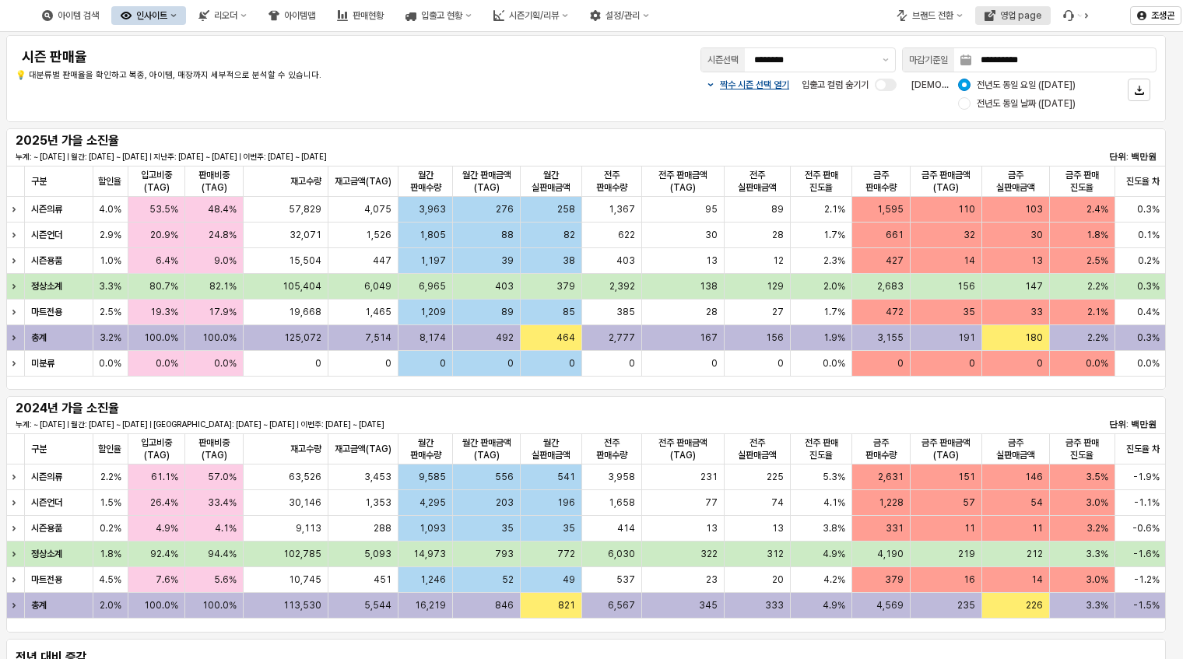
click at [1016, 14] on div "영업 page" at bounding box center [1020, 15] width 41 height 11
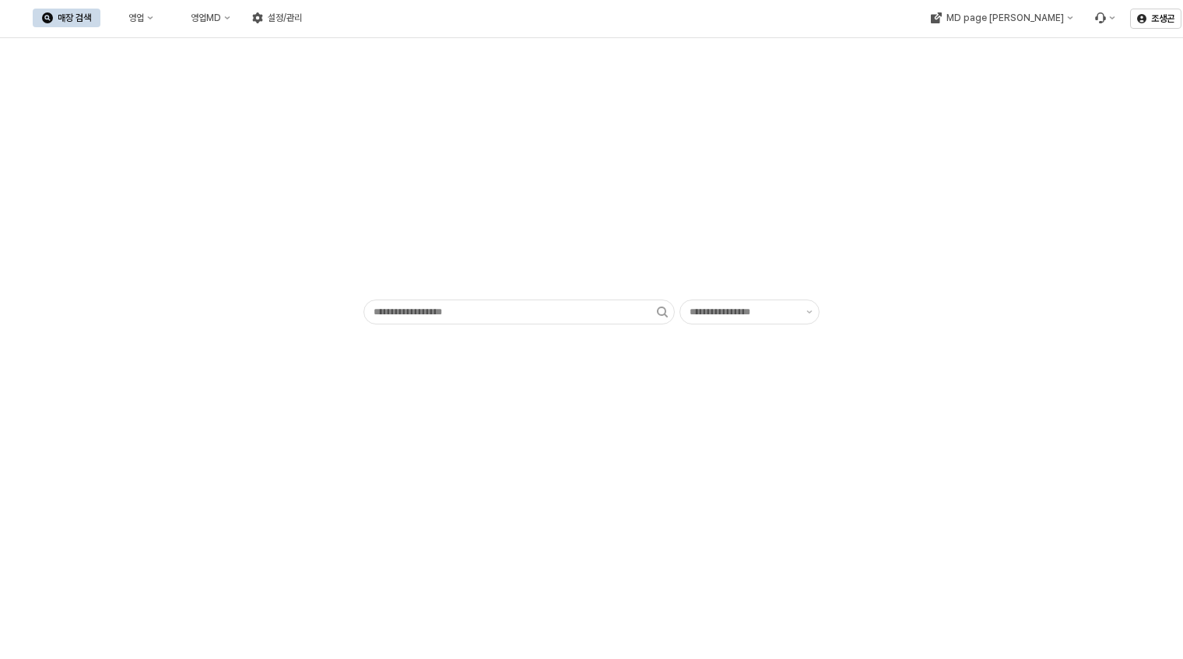
type input "******"
click at [144, 16] on div "영업" at bounding box center [136, 17] width 16 height 11
click at [221, 16] on div "영업MD" at bounding box center [206, 17] width 30 height 11
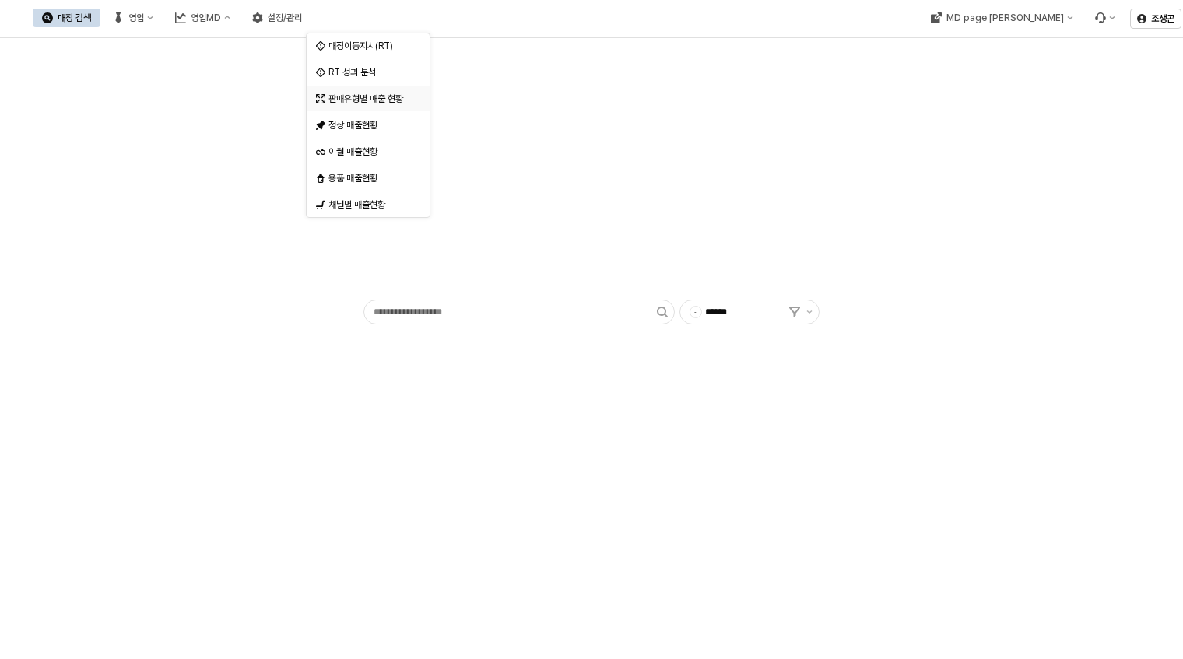
click at [378, 99] on div "판매유형별 매출 현황" at bounding box center [370, 99] width 83 height 12
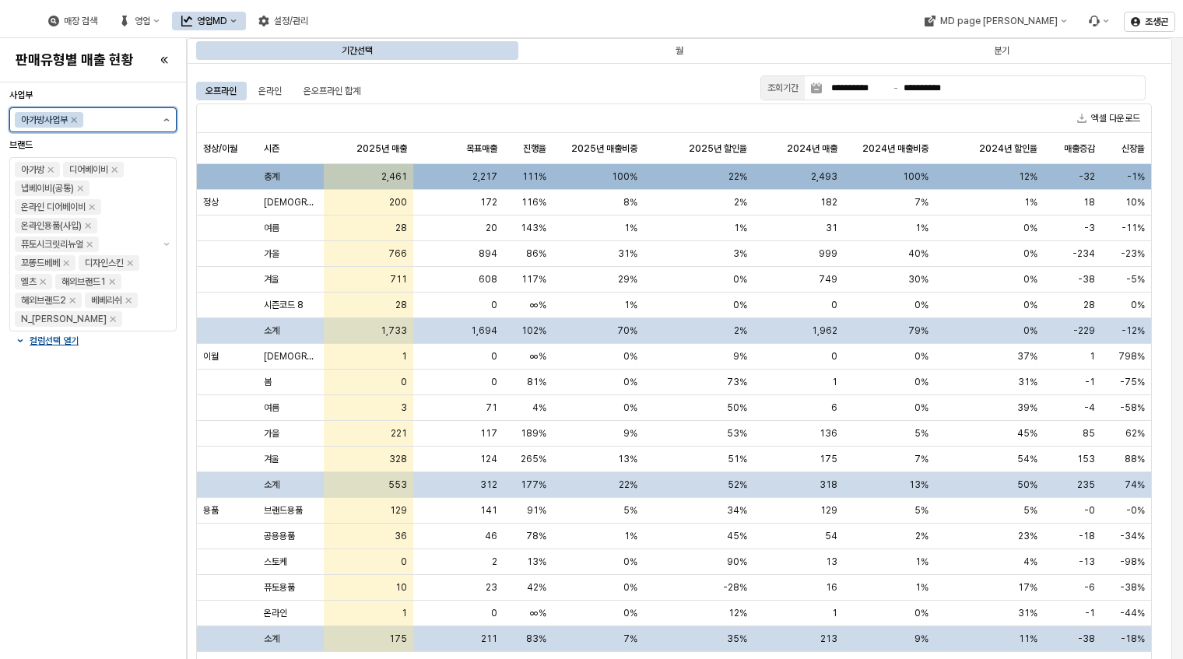
click at [163, 122] on button "제안 사항 표시" at bounding box center [166, 119] width 19 height 23
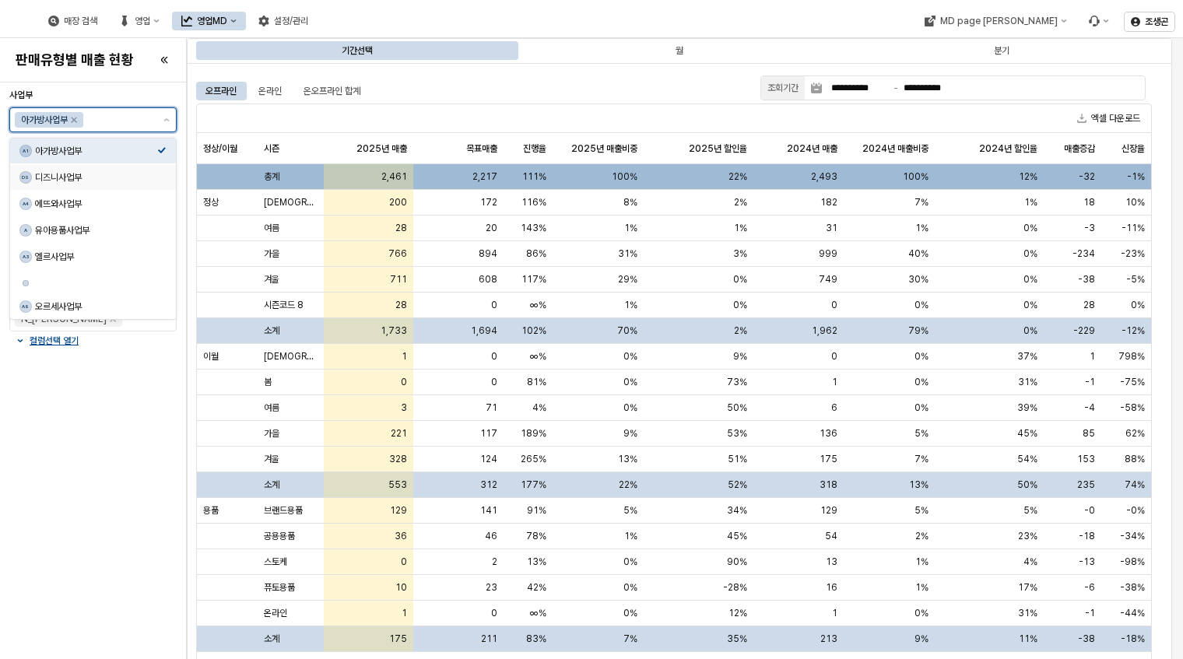
click at [47, 171] on div "디즈니사업부" at bounding box center [96, 177] width 122 height 12
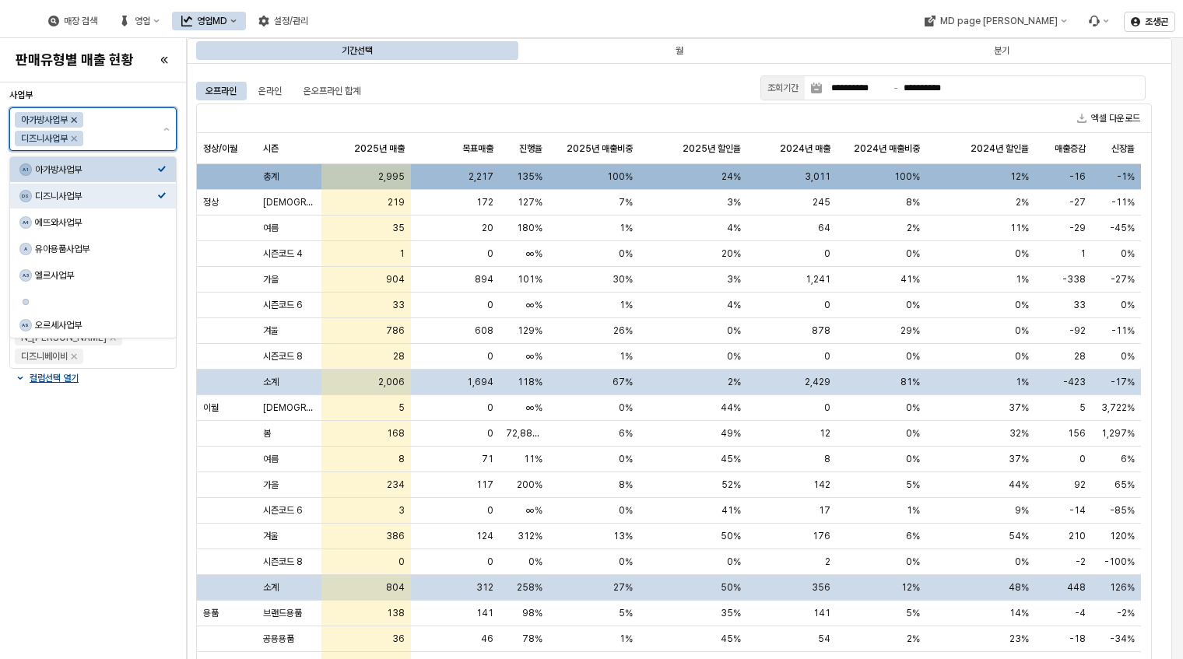
click at [70, 117] on icon "Remove 아가방사업부" at bounding box center [74, 120] width 12 height 12
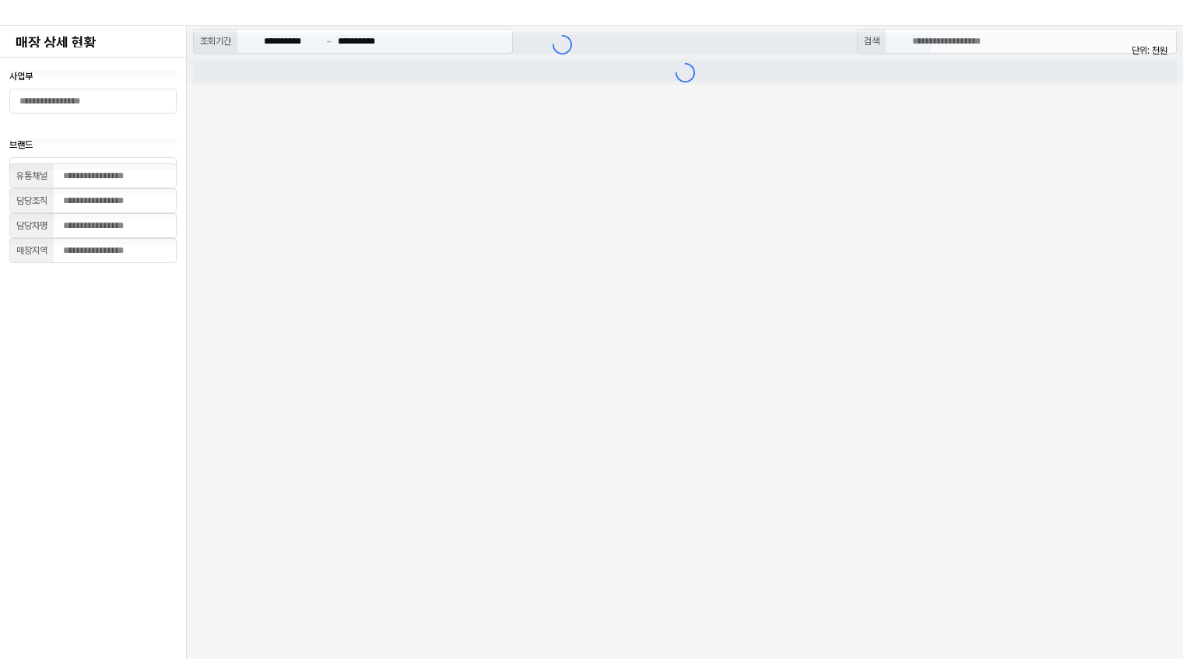
type input "**"
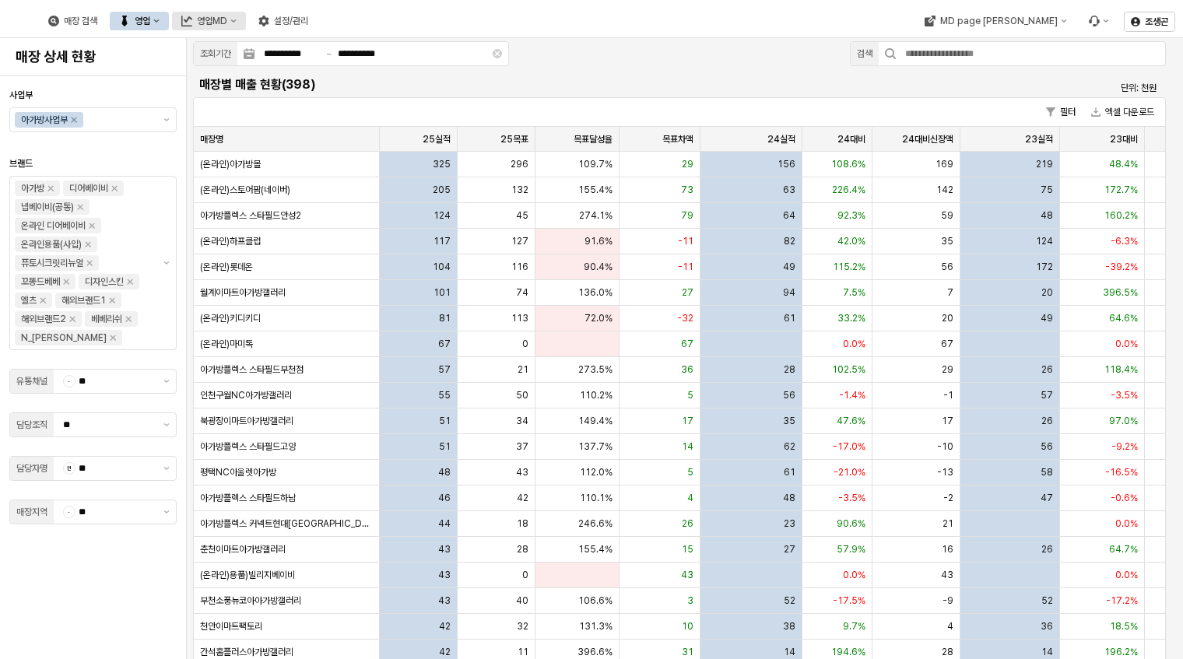
click at [227, 20] on div "영업MD" at bounding box center [212, 21] width 30 height 11
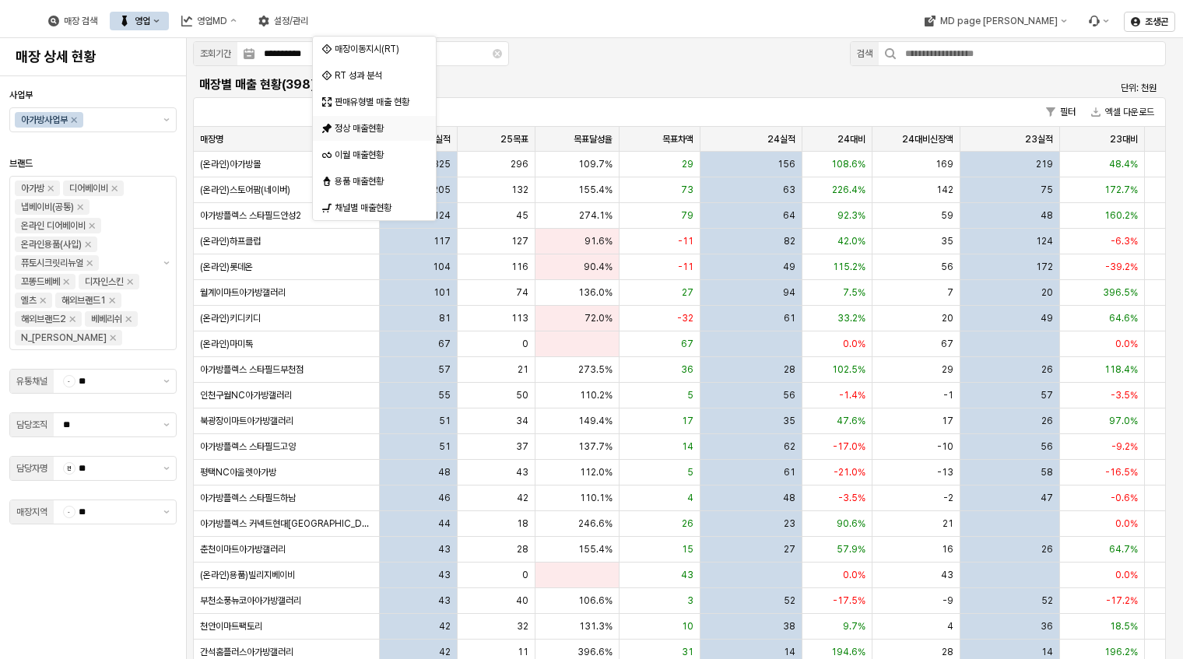
click at [361, 125] on div "정상 매출현황" at bounding box center [376, 128] width 83 height 12
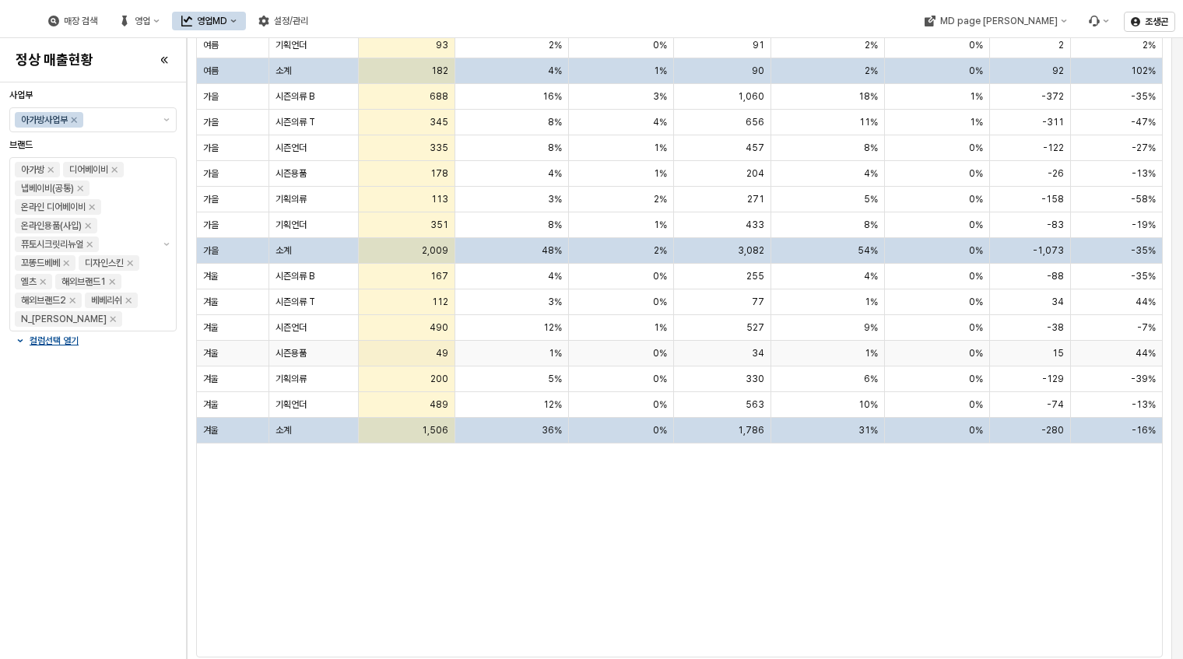
scroll to position [495, 0]
